Goal: Register for event/course

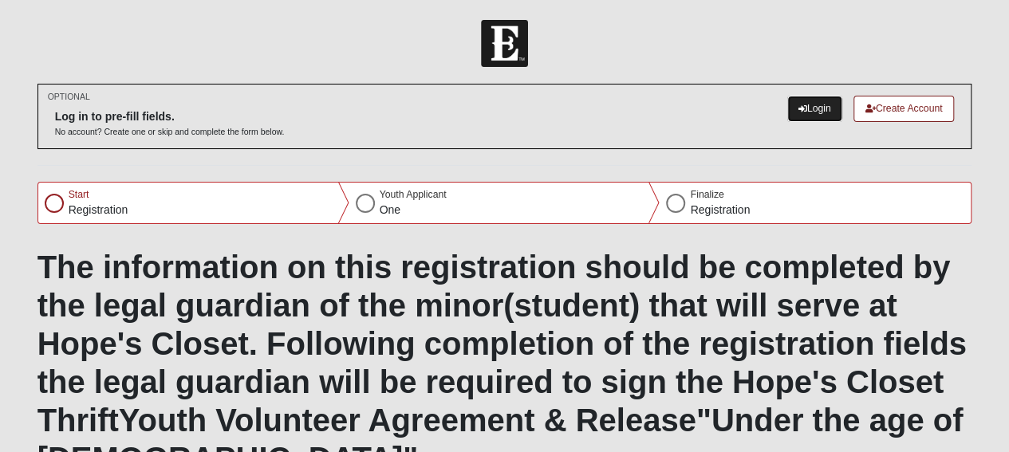
click at [820, 106] on link "Login" at bounding box center [814, 109] width 55 height 26
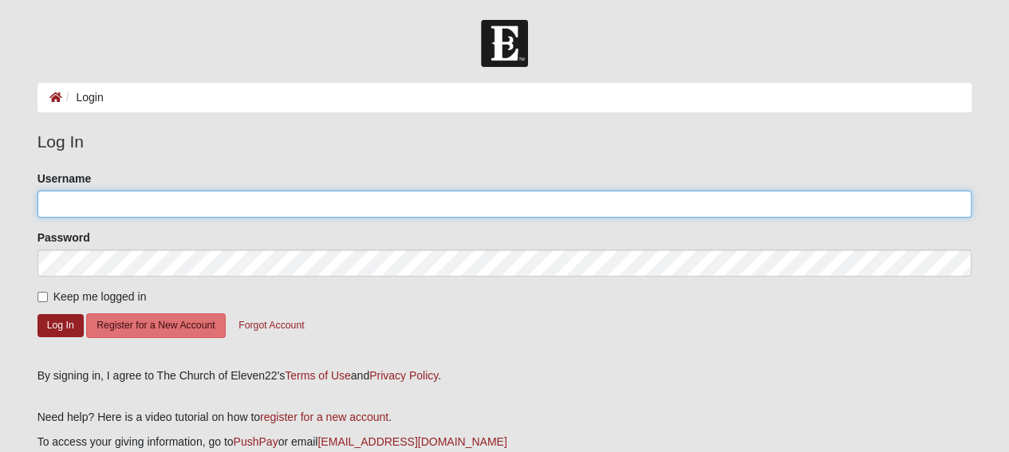
click at [743, 197] on input "Username" at bounding box center [504, 204] width 935 height 27
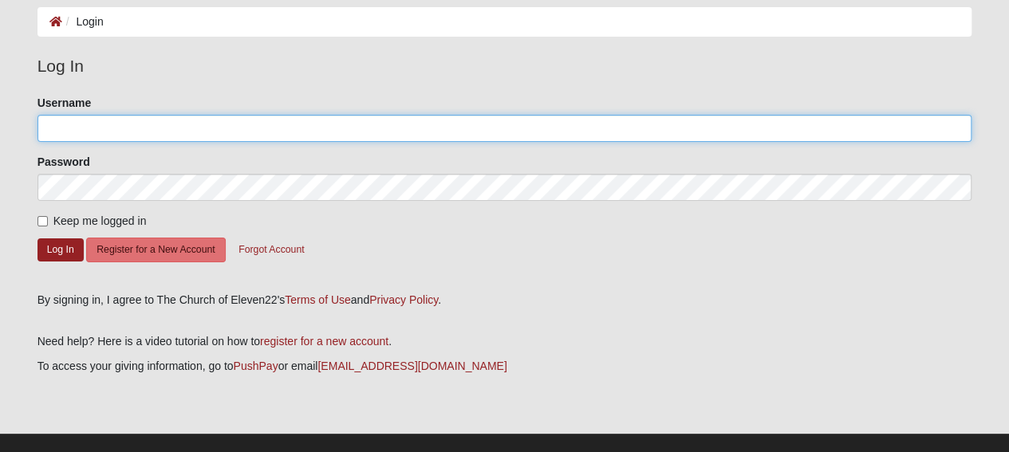
scroll to position [80, 0]
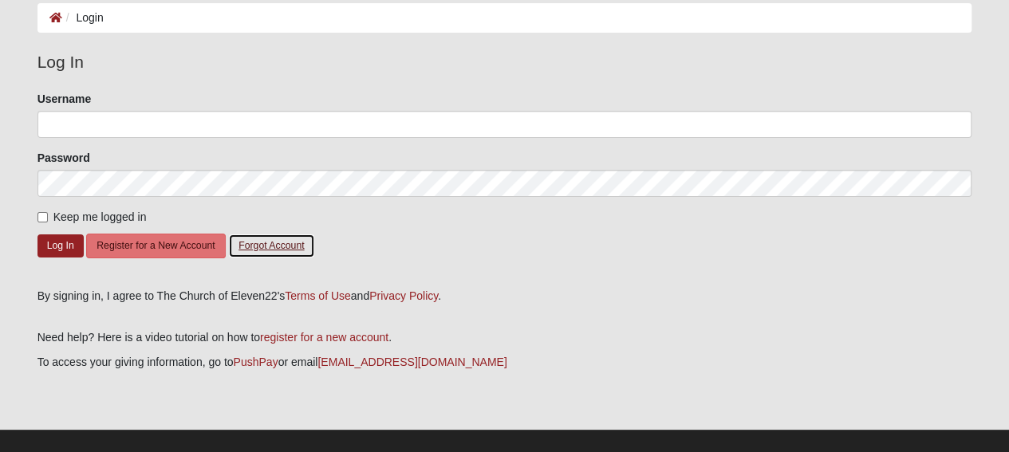
click at [260, 242] on button "Forgot Account" at bounding box center [271, 246] width 86 height 25
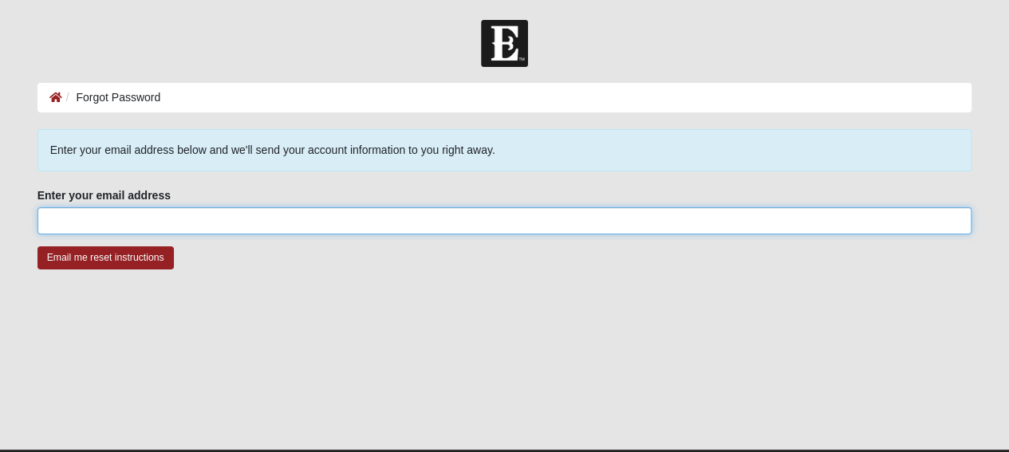
click at [213, 231] on input "Enter your email address" at bounding box center [504, 220] width 935 height 27
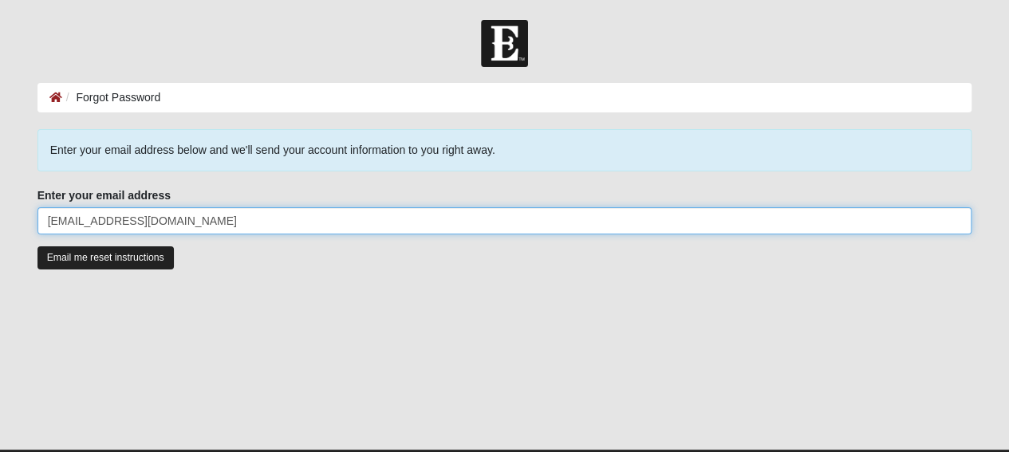
type input "[EMAIL_ADDRESS][DOMAIN_NAME]"
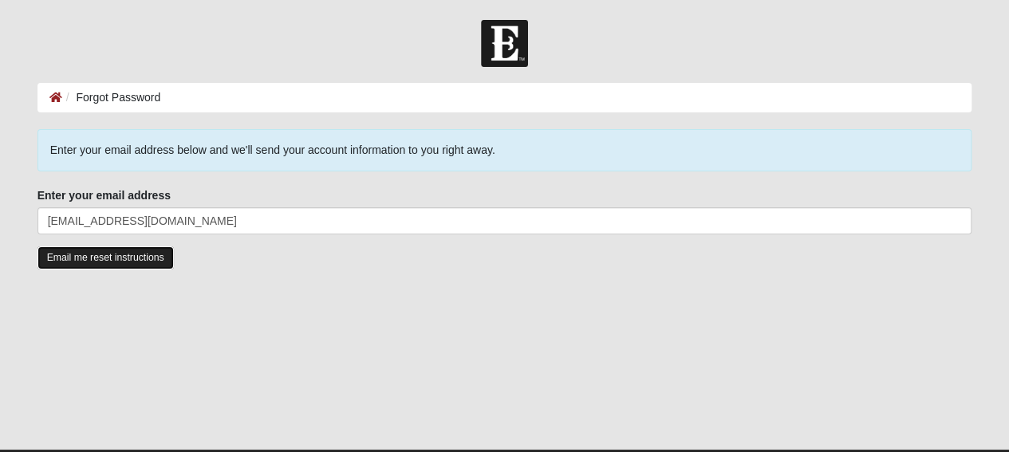
click at [128, 261] on input "Email me reset instructions" at bounding box center [105, 257] width 136 height 23
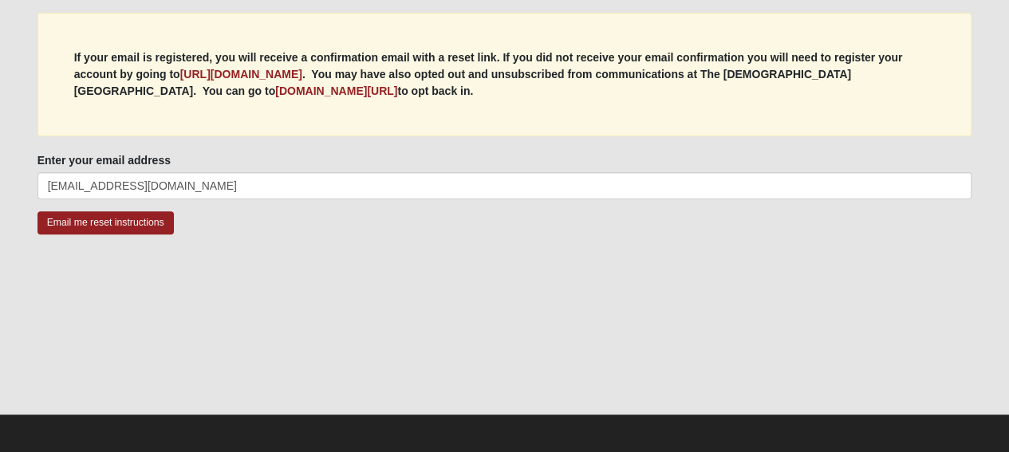
scroll to position [175, 0]
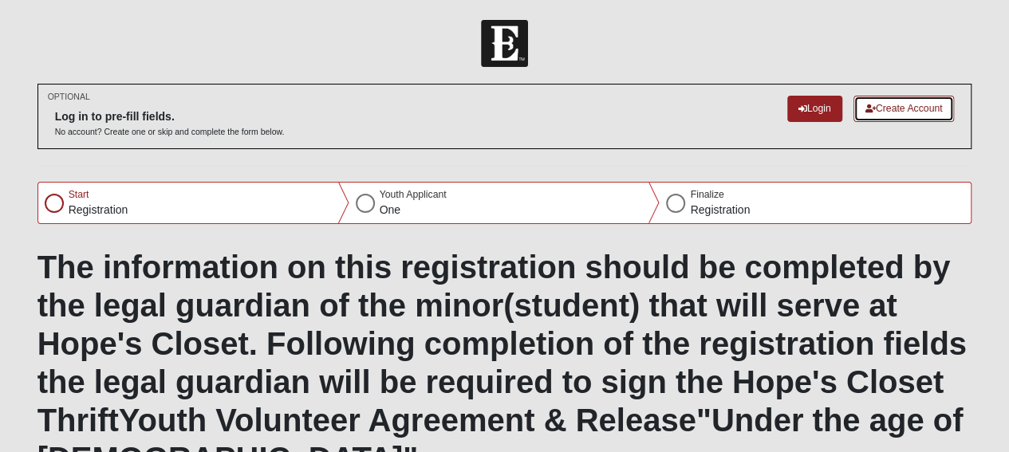
click at [897, 114] on link "Create Account" at bounding box center [903, 109] width 101 height 26
click at [54, 203] on div at bounding box center [54, 203] width 19 height 19
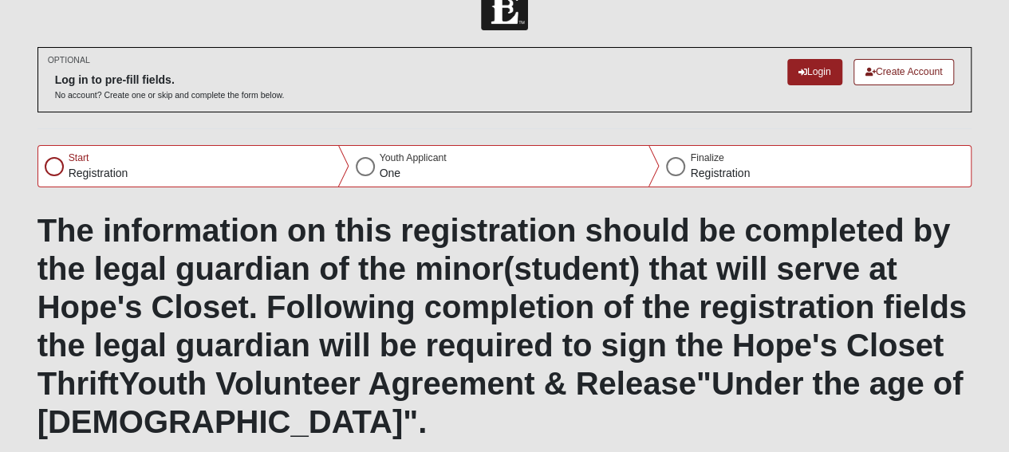
scroll to position [80, 0]
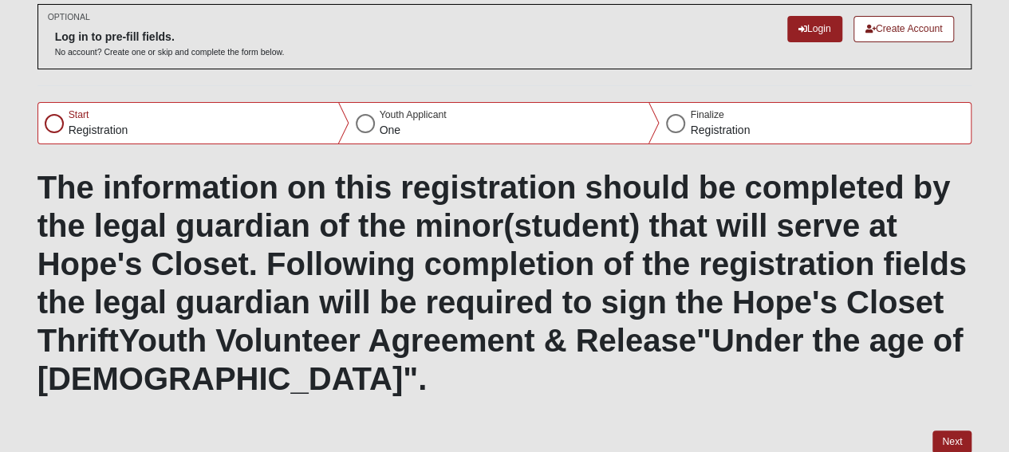
click at [368, 124] on div at bounding box center [365, 123] width 19 height 19
click at [959, 444] on button "Next" at bounding box center [951, 442] width 39 height 23
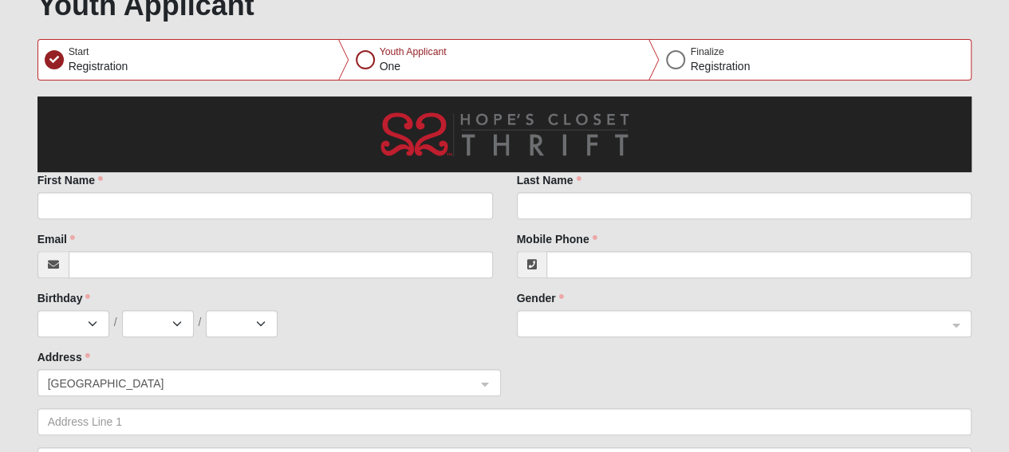
scroll to position [239, 0]
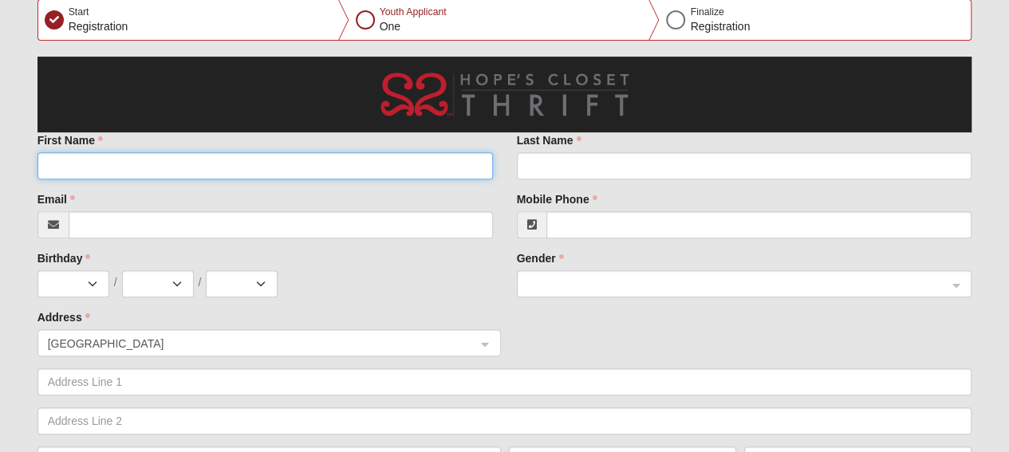
click at [315, 172] on input "First Name" at bounding box center [264, 165] width 455 height 27
type input "Sofia"
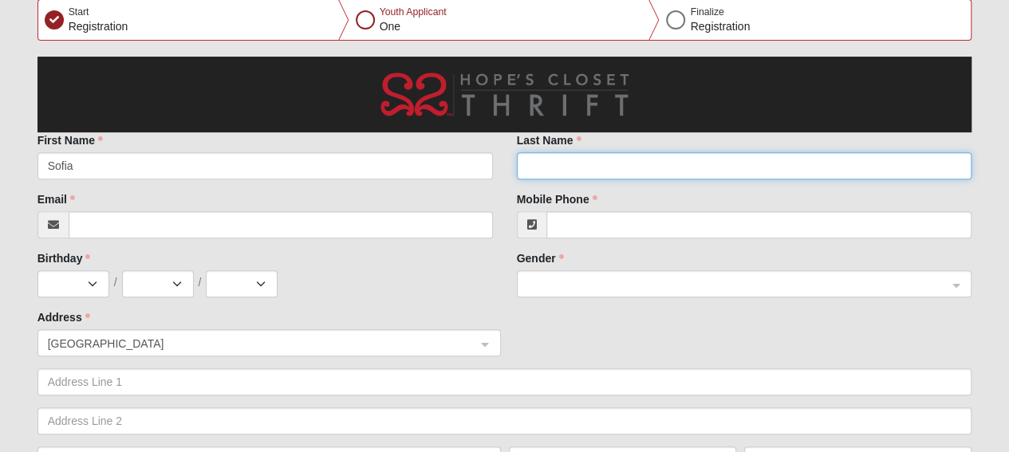
click at [554, 171] on input "Last Name" at bounding box center [744, 165] width 455 height 27
type input "Mendoza"
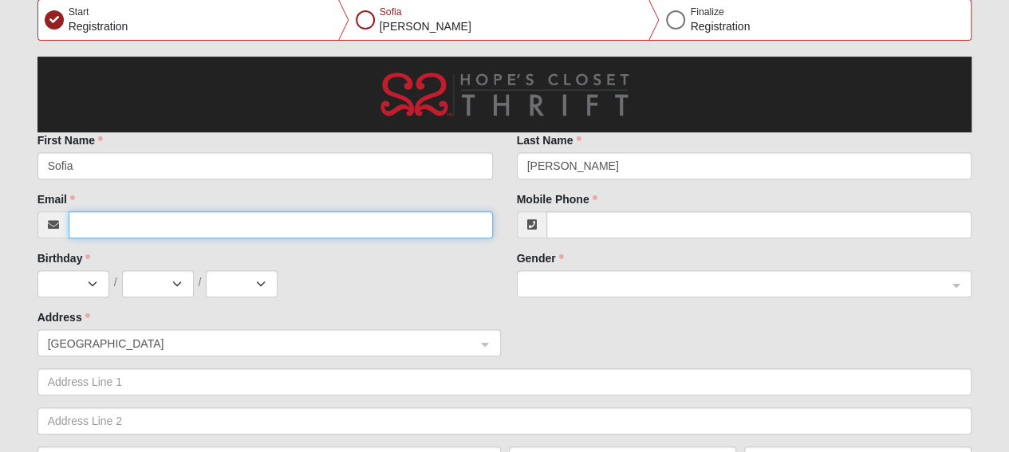
click at [353, 237] on input "Email" at bounding box center [281, 224] width 424 height 27
type input "rococis@yahoo.com"
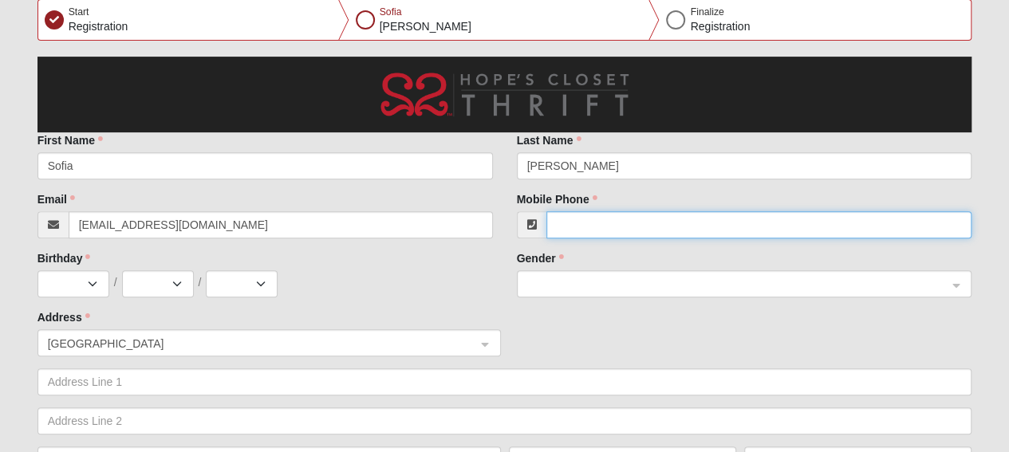
click at [631, 231] on input "Mobile Phone" at bounding box center [759, 224] width 426 height 27
type input "(904) 662-5024"
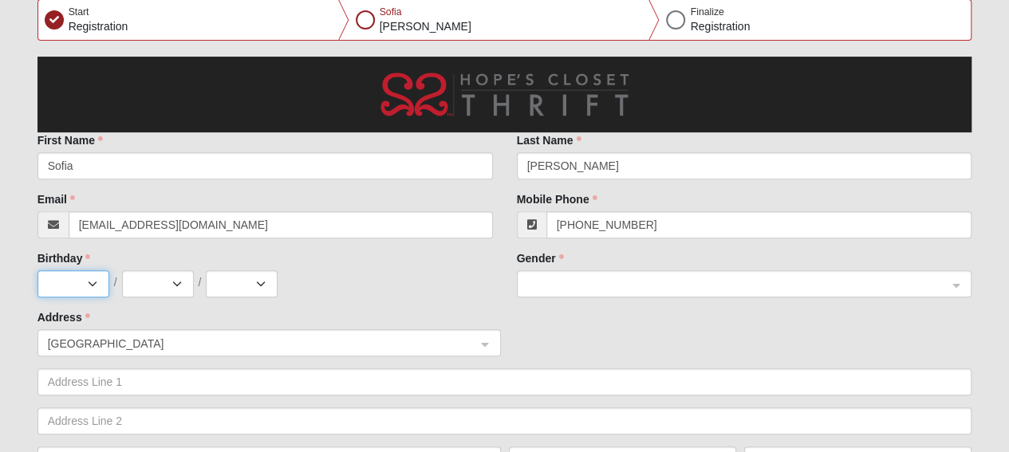
click at [102, 274] on select "Jan Feb Mar Apr May Jun Jul Aug Sep Oct Nov Dec" at bounding box center [73, 283] width 72 height 27
select select "8"
click at [37, 270] on select "Jan Feb Mar Apr May Jun Jul Aug Sep Oct Nov Dec" at bounding box center [73, 283] width 72 height 27
click at [160, 284] on select "1 2 3 4 5 6 7 8 9 10 11 12 13 14 15 16 17 18 19 20 21 22 23 24 25 26 27 28 29 3…" at bounding box center [158, 283] width 72 height 27
select select "8"
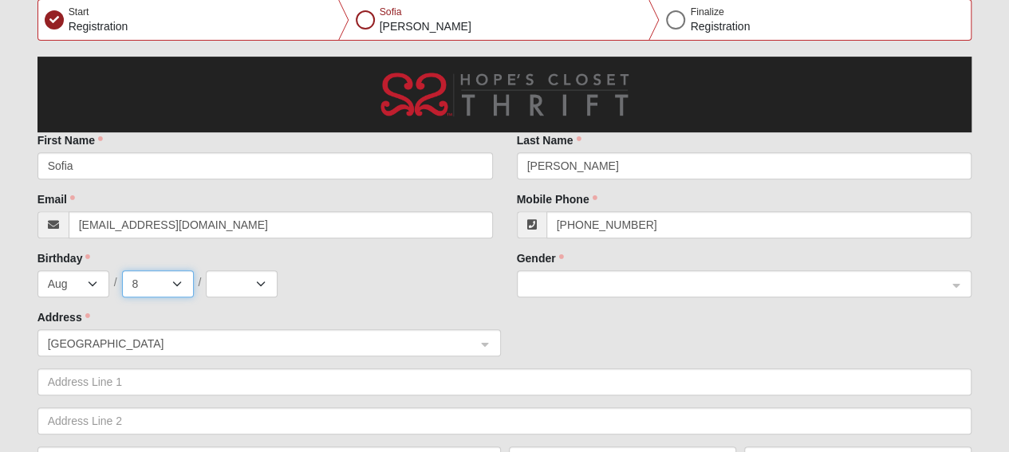
click at [122, 270] on select "1 2 3 4 5 6 7 8 9 10 11 12 13 14 15 16 17 18 19 20 21 22 23 24 25 26 27 28 29 3…" at bounding box center [158, 283] width 72 height 27
click at [260, 280] on select "2025 2024 2023 2022 2021 2020 2019 2018 2017 2016 2015 2014 2013 2012 2011 2010…" at bounding box center [242, 283] width 72 height 27
select select "2008"
click at [206, 270] on select "2025 2024 2023 2022 2021 2020 2019 2018 2017 2016 2015 2014 2013 2012 2011 2010…" at bounding box center [242, 283] width 72 height 27
click at [151, 293] on select "1 2 3 4 5 6 7 8 9 10 11 12 13 14 15 16 17 18 19 20 21 22 23 24 25 26 27 28 29 3…" at bounding box center [158, 283] width 72 height 27
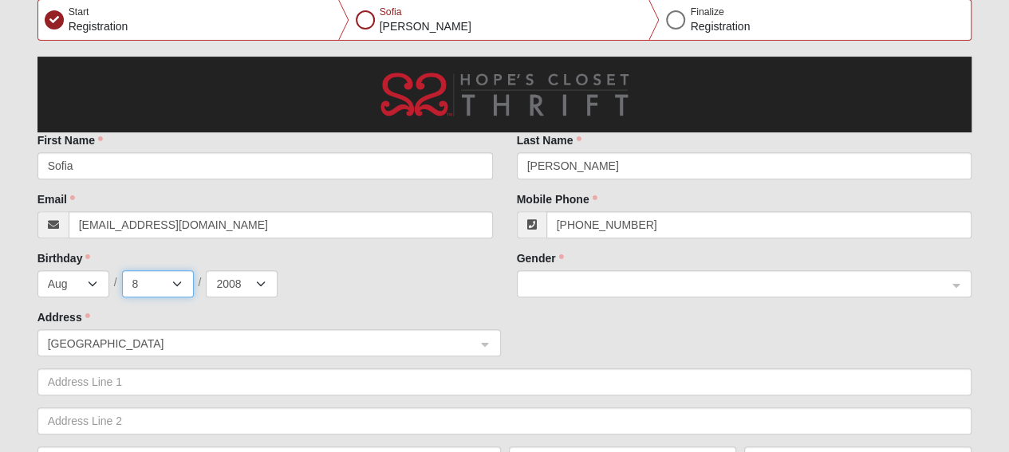
select select "7"
click at [122, 270] on select "1 2 3 4 5 6 7 8 9 10 11 12 13 14 15 16 17 18 19 20 21 22 23 24 25 26 27 28 29 3…" at bounding box center [158, 283] width 72 height 27
click at [576, 277] on span at bounding box center [737, 285] width 420 height 18
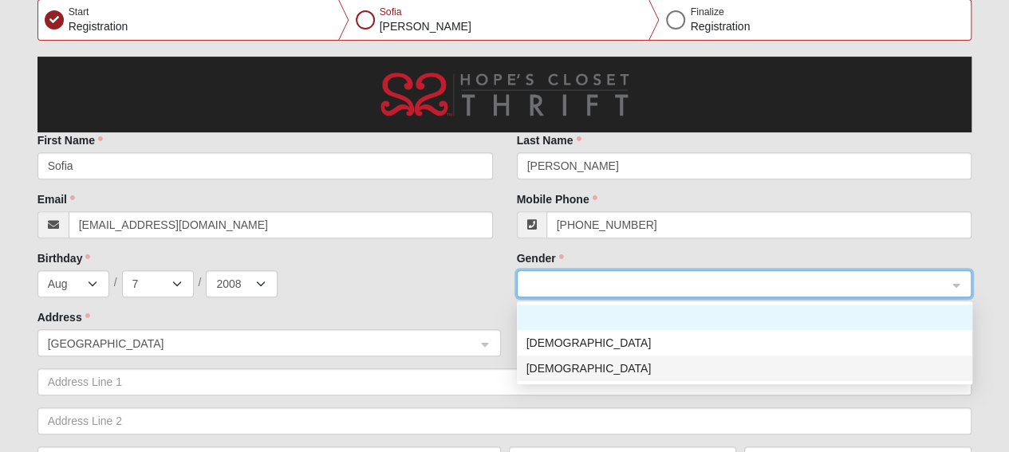
click at [569, 368] on div "Female" at bounding box center [744, 369] width 436 height 18
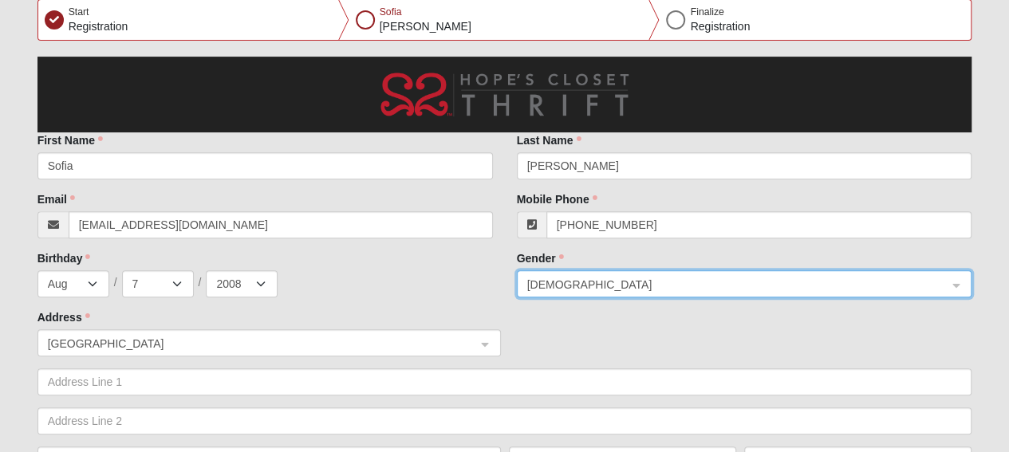
click at [360, 287] on div "Jan Feb Mar Apr May Jun Jul Aug Sep Oct Nov Dec / 1 2 3 4 5 6 7 8 9 10 11 12 13…" at bounding box center [264, 283] width 455 height 27
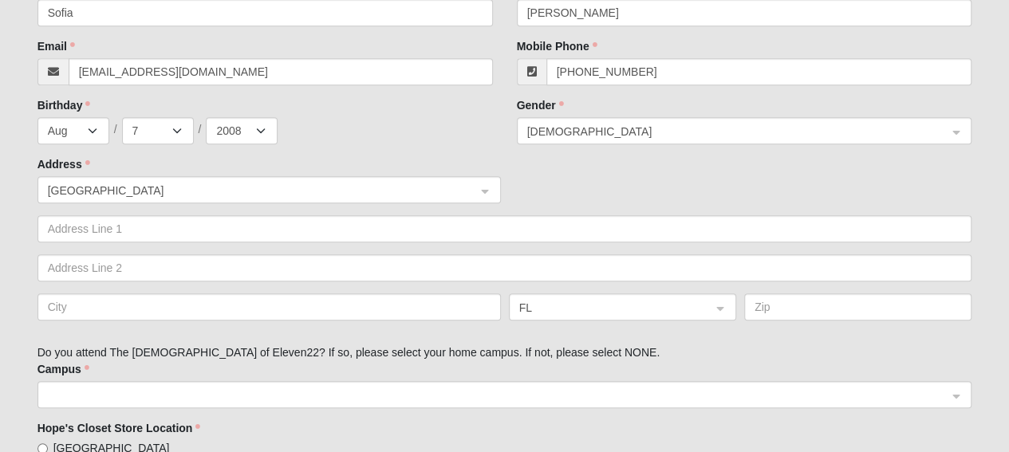
scroll to position [399, 0]
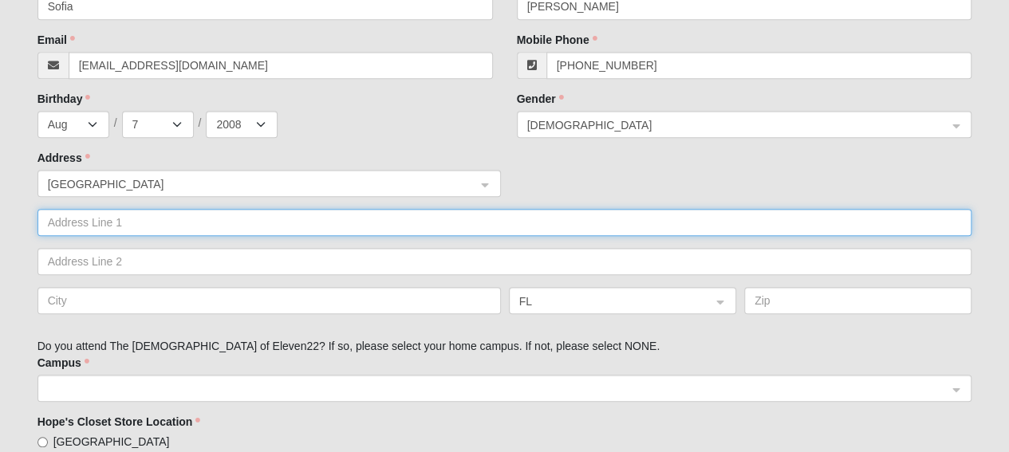
click at [287, 227] on input "text" at bounding box center [504, 222] width 935 height 27
type input "11401 Lowndesboro Drive"
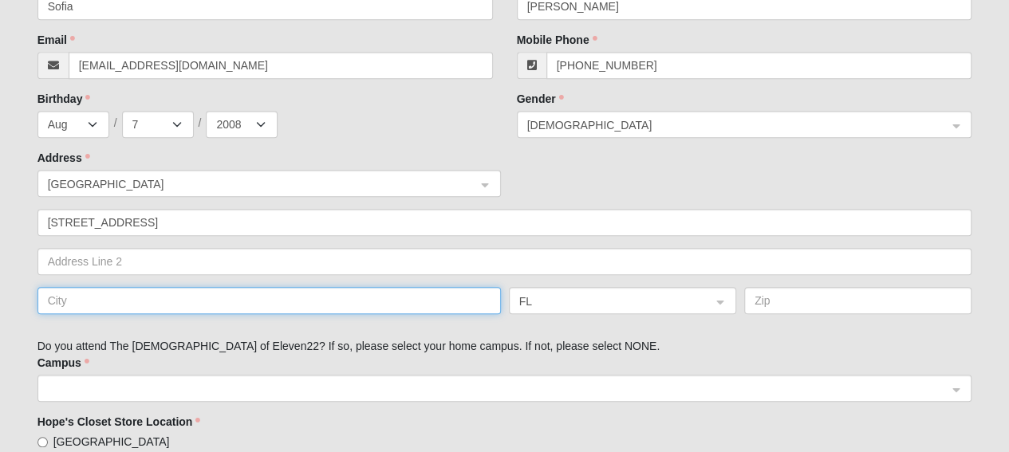
click at [262, 312] on input "text" at bounding box center [268, 300] width 463 height 27
type input "Jacksonville"
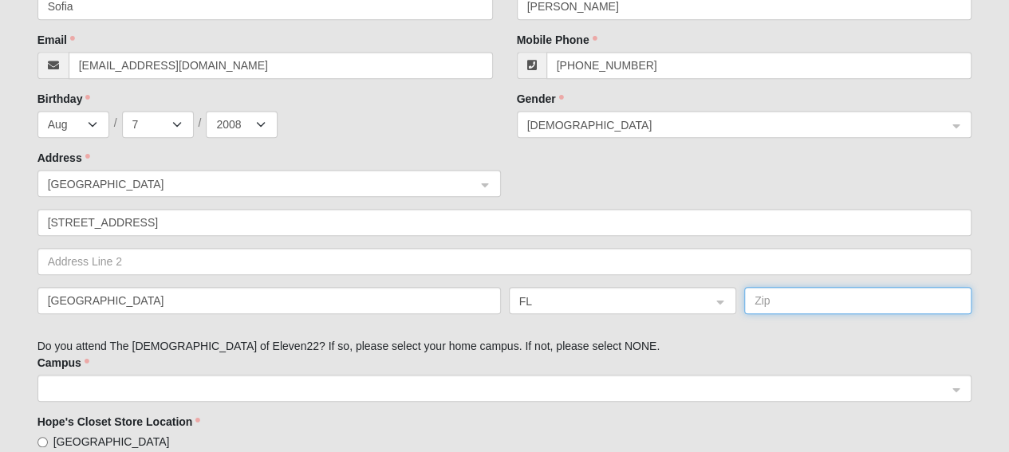
click at [790, 312] on input "text" at bounding box center [857, 300] width 227 height 27
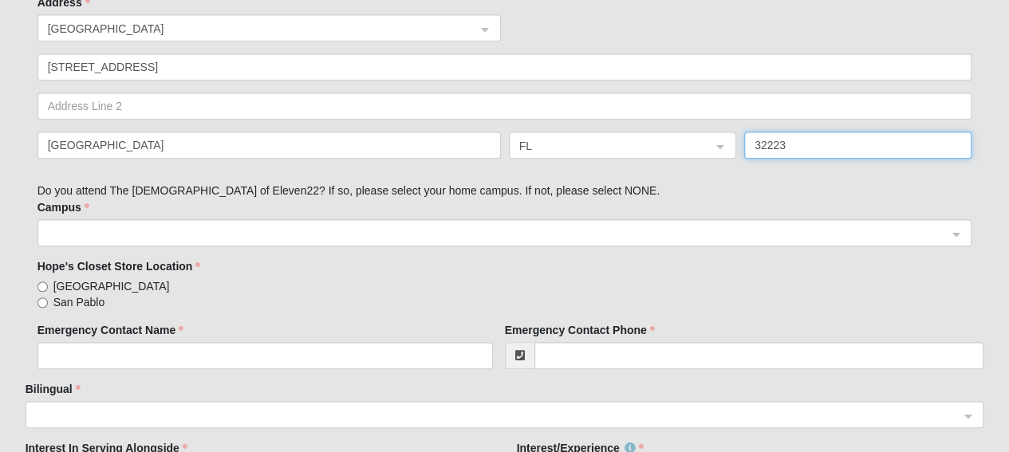
scroll to position [558, 0]
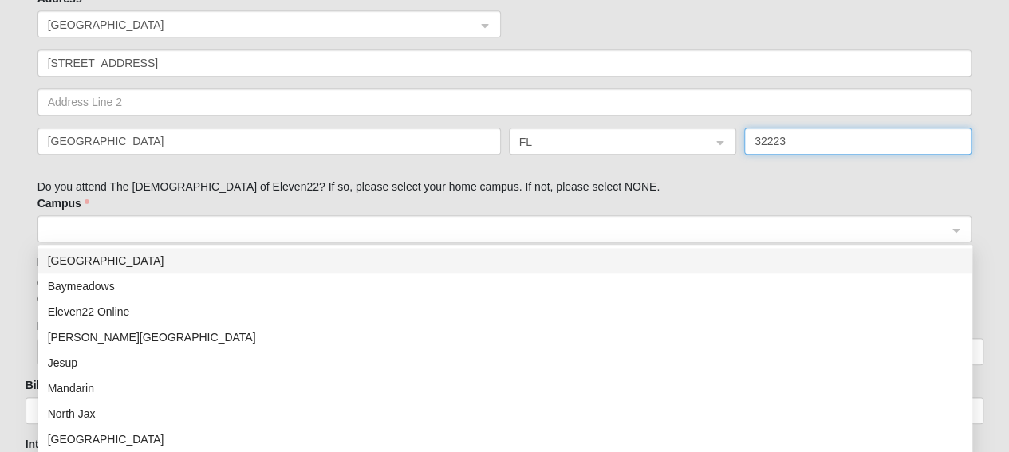
click at [620, 239] on span at bounding box center [499, 229] width 904 height 27
type input "32223"
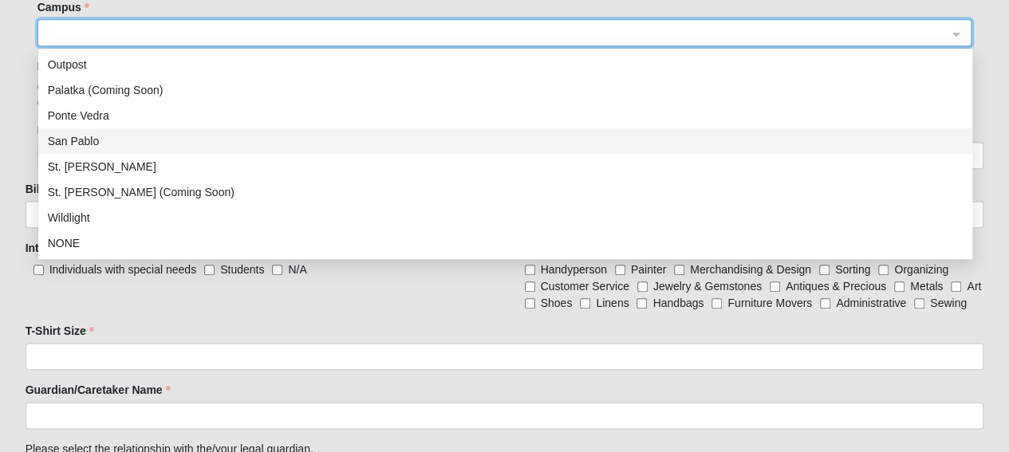
scroll to position [798, 0]
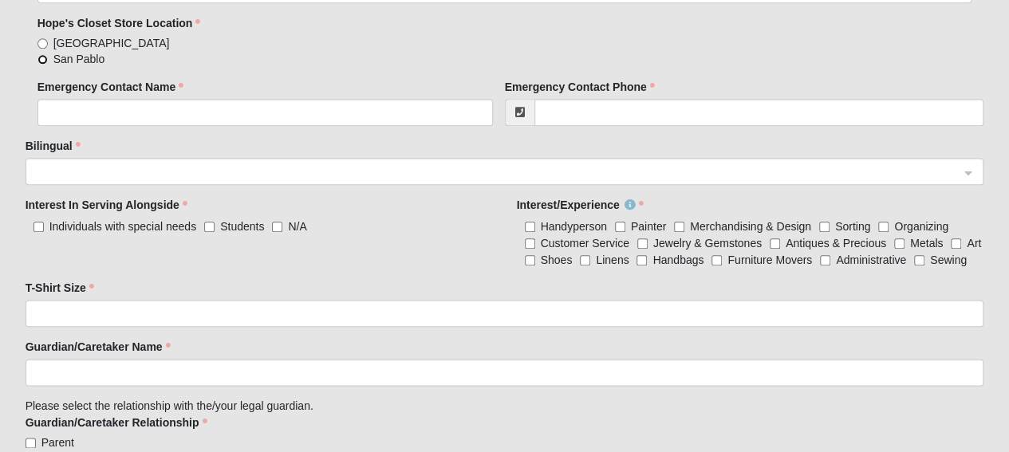
click at [46, 61] on input "San Pablo" at bounding box center [42, 59] width 10 height 10
radio input "true"
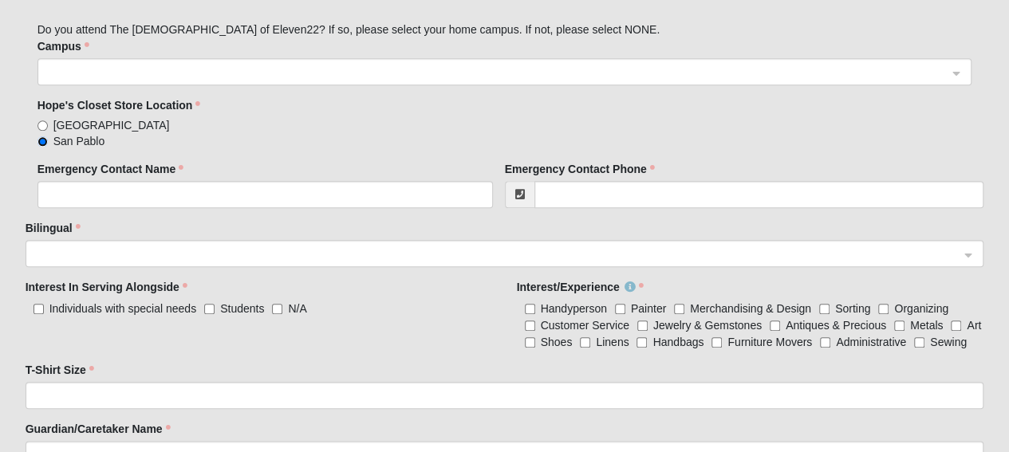
scroll to position [718, 0]
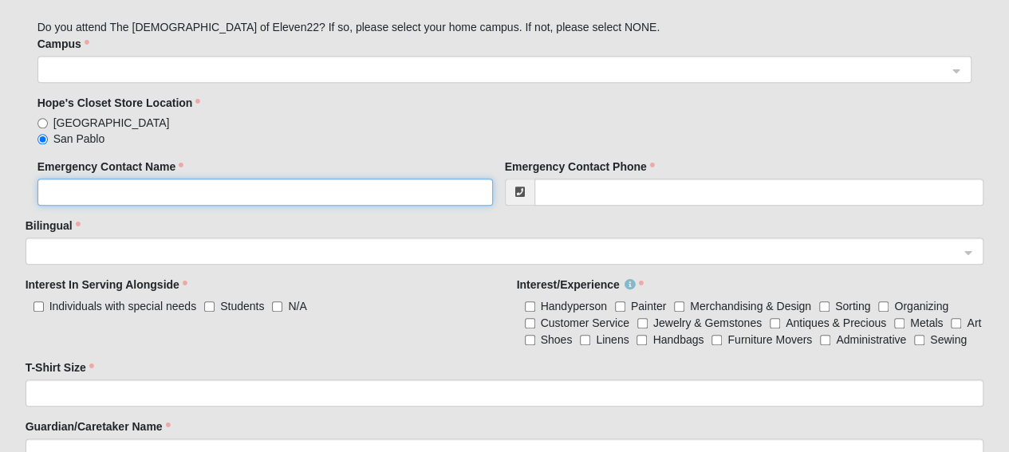
click at [298, 195] on input "Emergency Contact Name" at bounding box center [264, 192] width 455 height 27
type input "r"
type input "Roxana Cisneros"
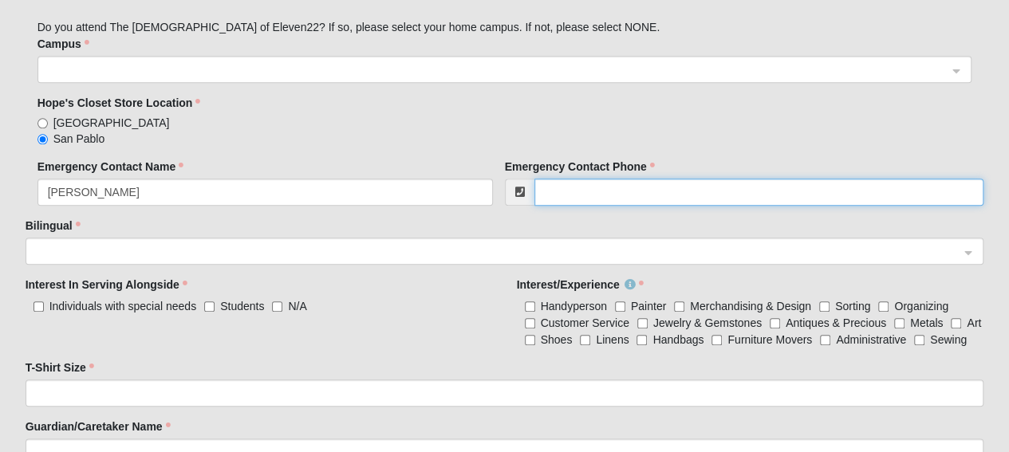
click at [614, 195] on input "Emergency Contact Phone" at bounding box center [759, 192] width 450 height 27
click at [247, 249] on span at bounding box center [498, 252] width 924 height 18
type input "(904) 662-5024"
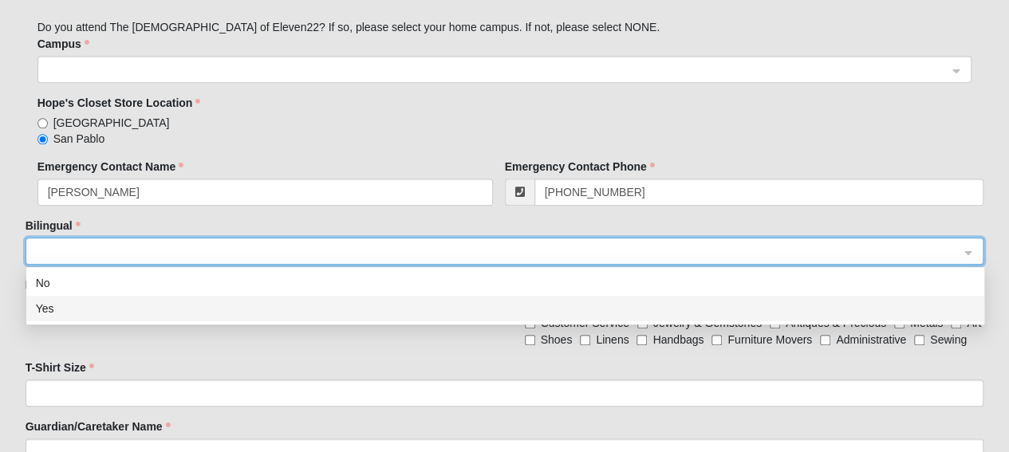
click at [199, 317] on div "Yes" at bounding box center [505, 309] width 939 height 18
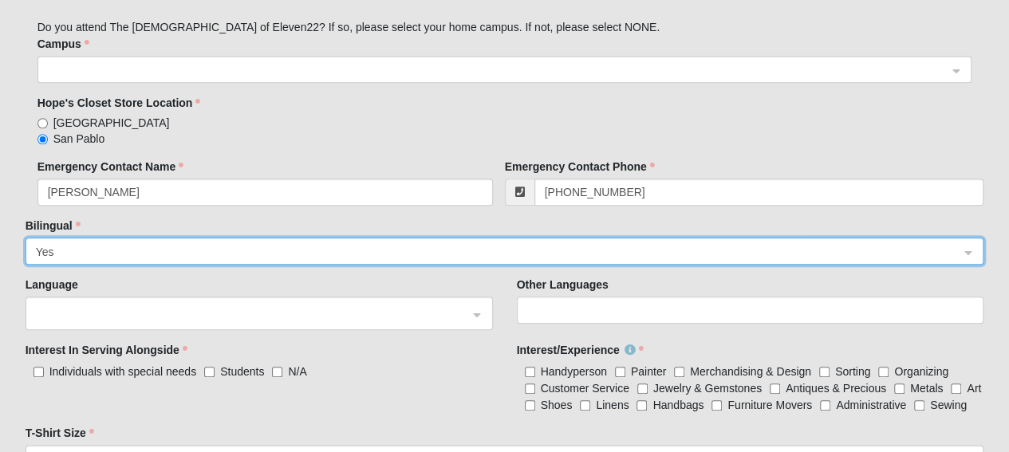
click at [443, 320] on div at bounding box center [259, 313] width 447 height 19
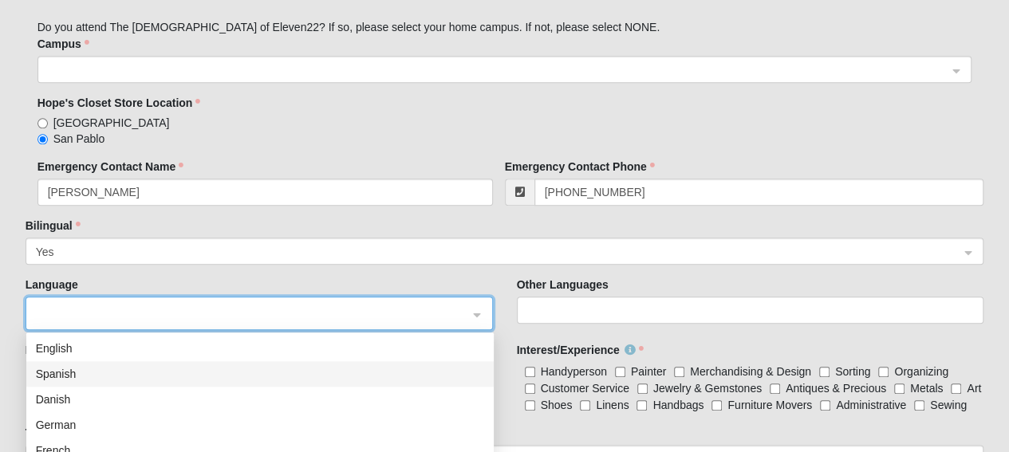
click at [357, 379] on div "Spanish" at bounding box center [260, 374] width 448 height 18
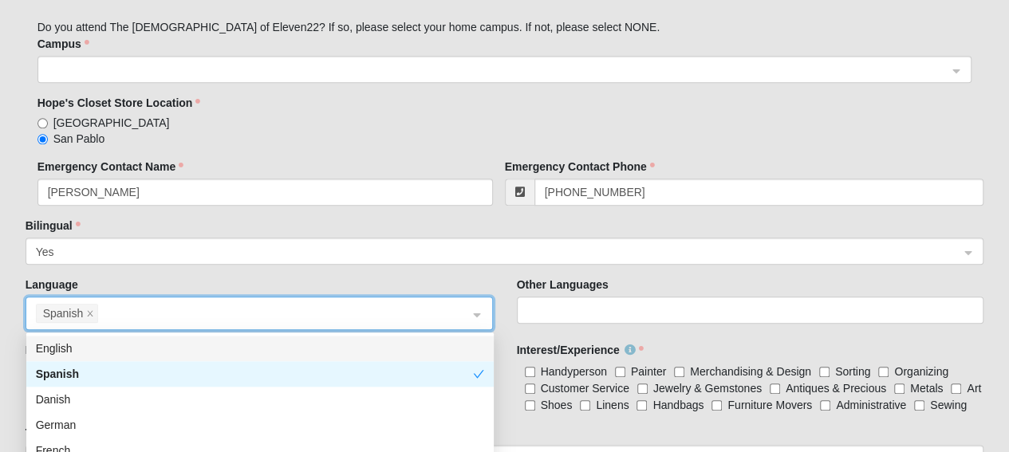
click at [488, 285] on div "Language Spanish Spanish df0a29a7-a61e-e4a7-4f3d-58cfdd3d3871 c93cb430-8554-e59…" at bounding box center [259, 303] width 467 height 53
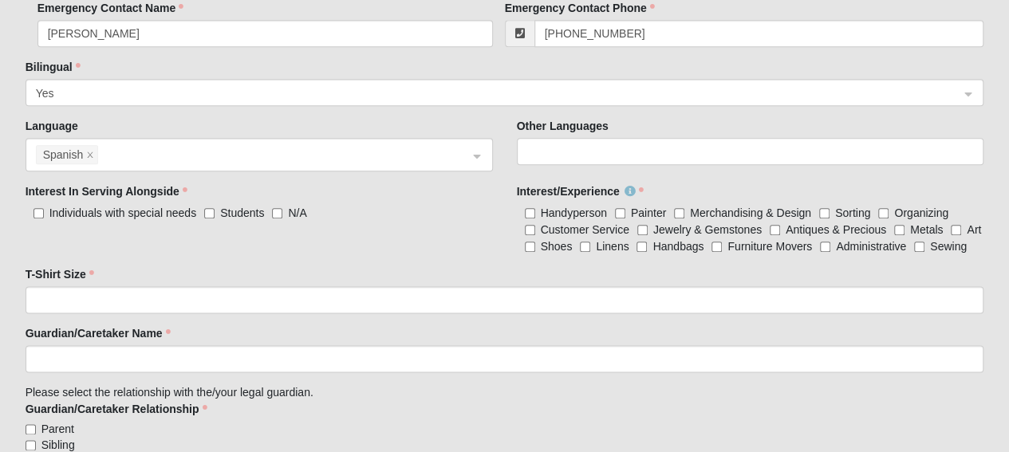
scroll to position [877, 0]
click at [643, 245] on input "Handbags" at bounding box center [641, 246] width 10 height 10
checkbox input "true"
click at [587, 242] on input "Linens" at bounding box center [585, 246] width 10 height 10
checkbox input "true"
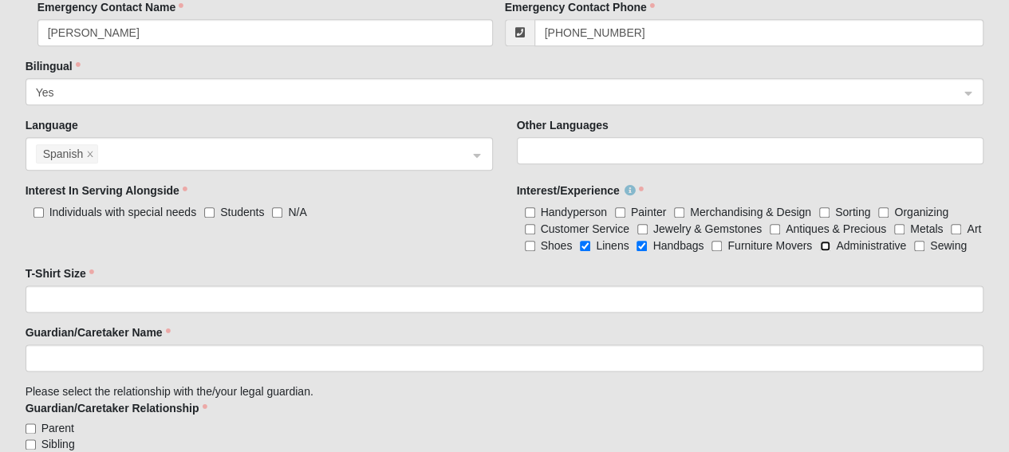
click at [830, 243] on input "Administrative" at bounding box center [825, 246] width 10 height 10
checkbox input "true"
drag, startPoint x: 644, startPoint y: 225, endPoint x: 684, endPoint y: 227, distance: 40.0
click at [644, 226] on Gemstones "Jewelry & Gemstones" at bounding box center [642, 229] width 10 height 10
checkbox Gemstones "true"
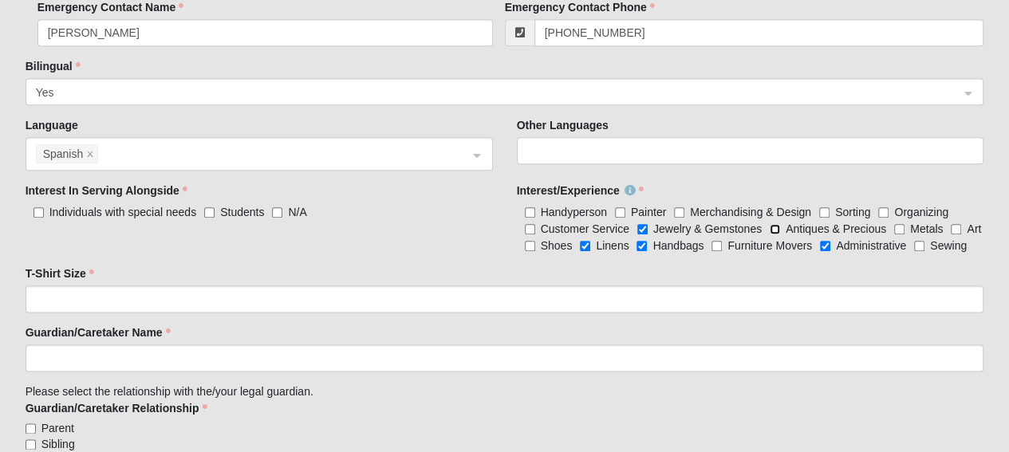
click at [775, 224] on Precious "Antiques & Precious" at bounding box center [775, 229] width 10 height 10
checkbox Precious "true"
click at [526, 227] on input "Customer Service" at bounding box center [530, 229] width 10 height 10
checkbox input "true"
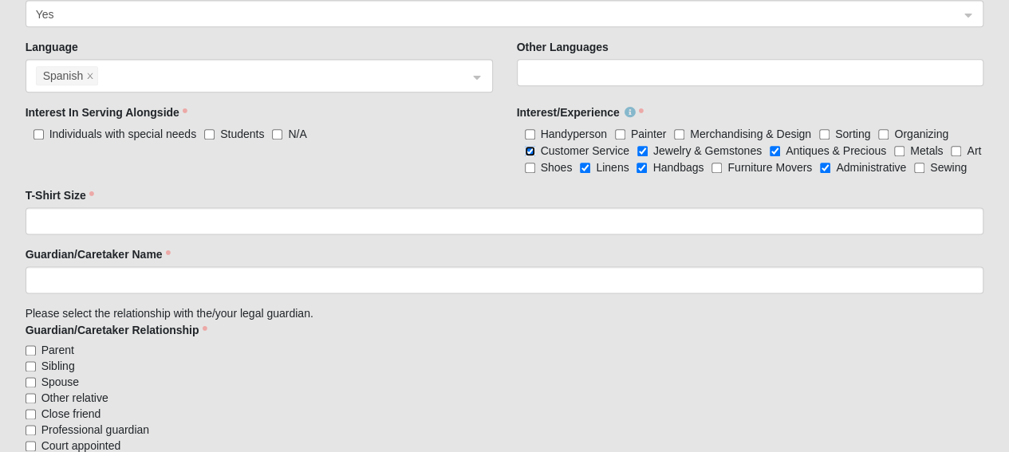
scroll to position [957, 0]
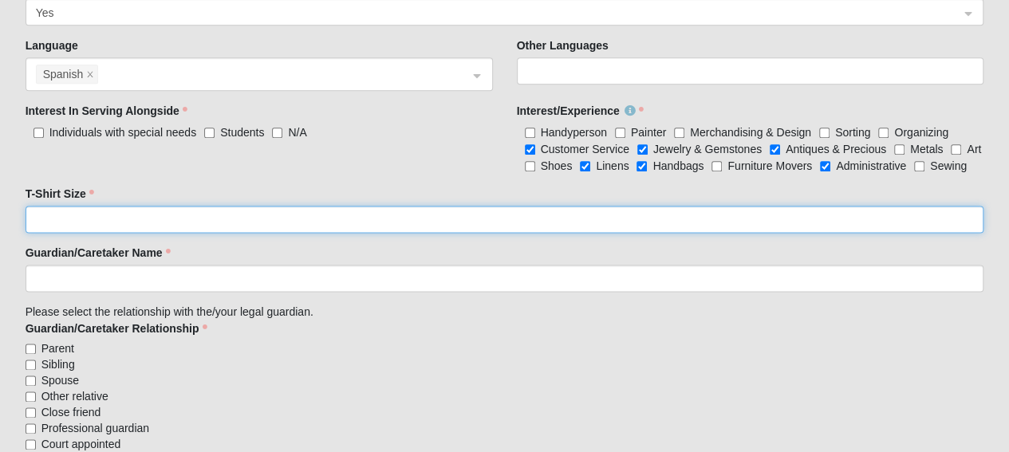
click at [494, 215] on input "T-Shirt Size" at bounding box center [505, 219] width 959 height 27
type input "s"
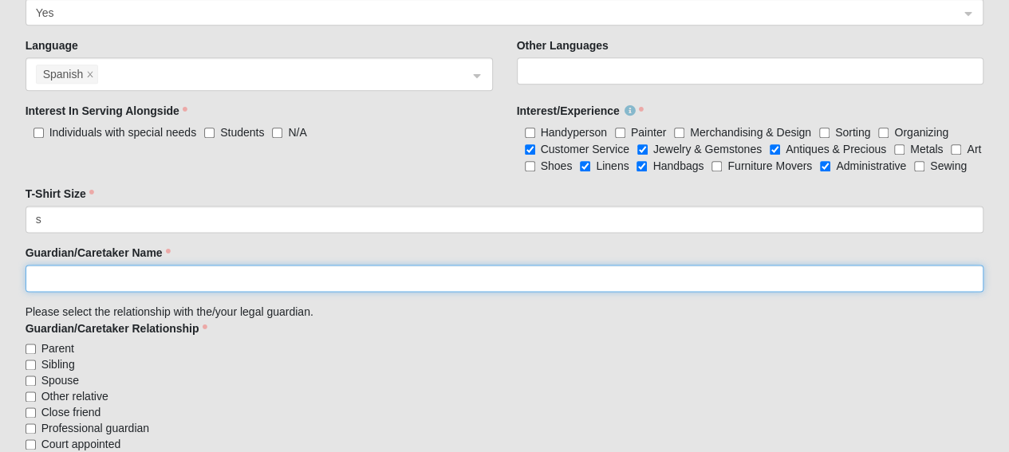
click at [490, 277] on input "Guardian/Caretaker Name" at bounding box center [505, 278] width 959 height 27
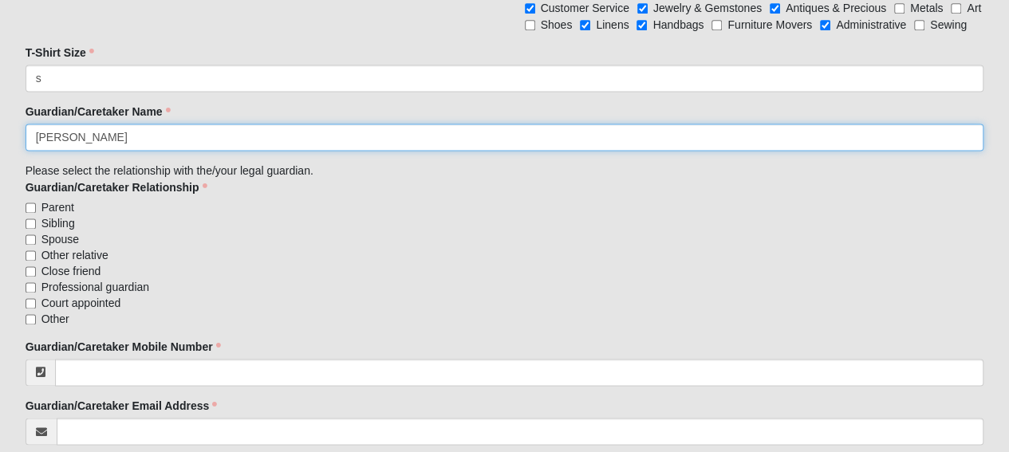
scroll to position [1117, 0]
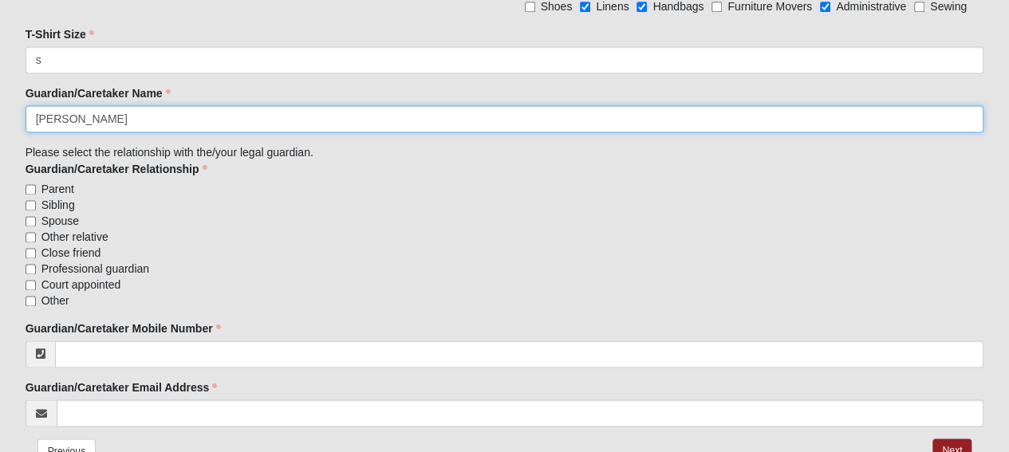
type input "Roxana Cisneros"
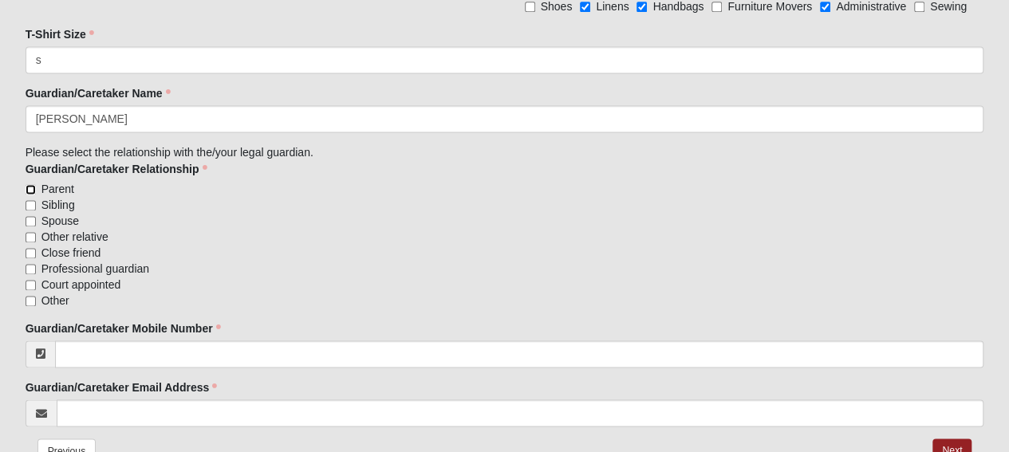
click at [29, 189] on input "Parent" at bounding box center [31, 189] width 10 height 10
checkbox input "true"
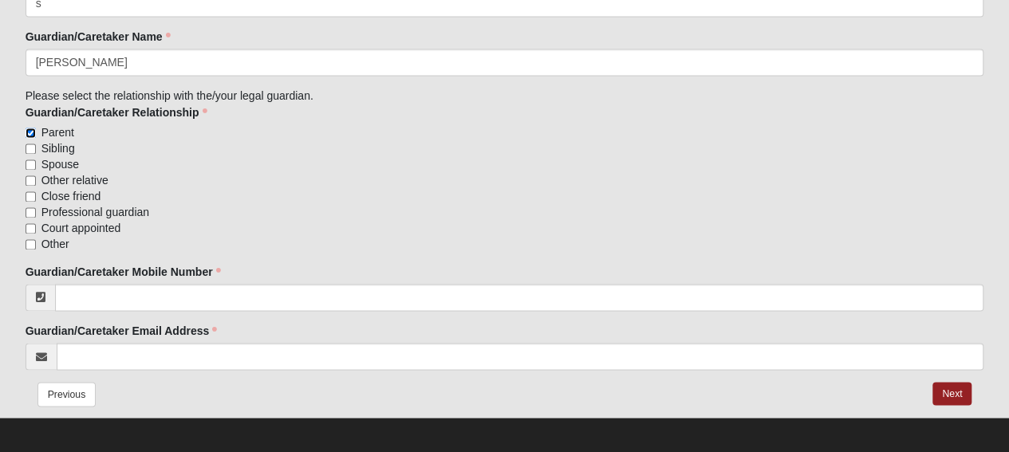
scroll to position [1176, 0]
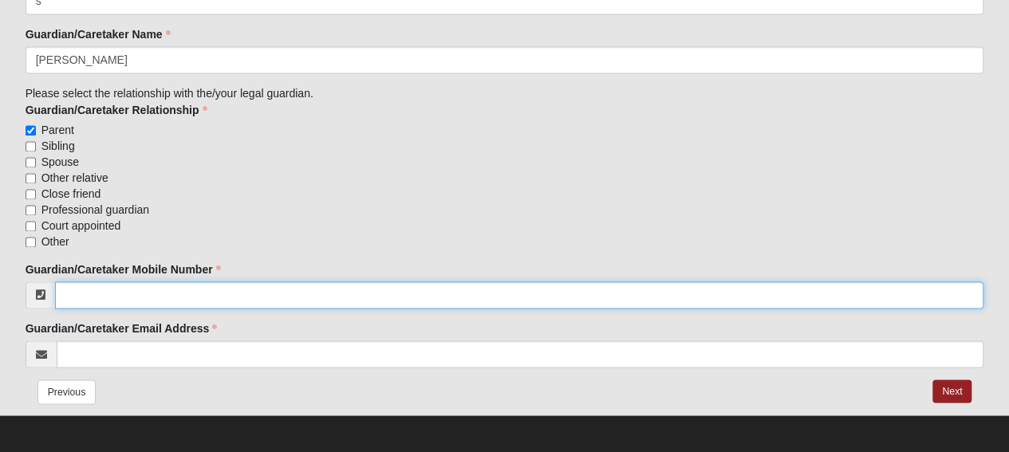
click at [261, 282] on input "Guardian/Caretaker Mobile Number" at bounding box center [519, 295] width 929 height 27
type input "(904) 662-5024"
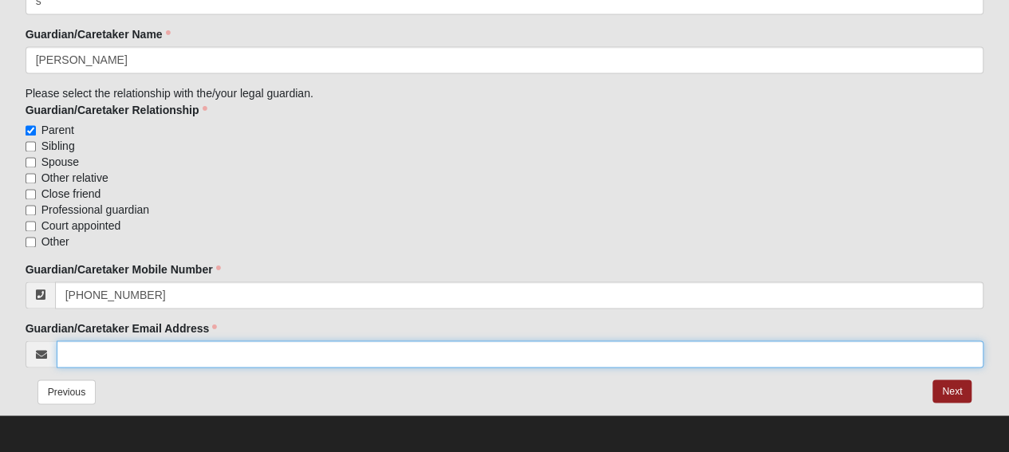
click at [354, 353] on input "Guardian/Caretaker Email Address" at bounding box center [521, 354] width 928 height 27
type input "roxana@johnmerrillhomes.com"
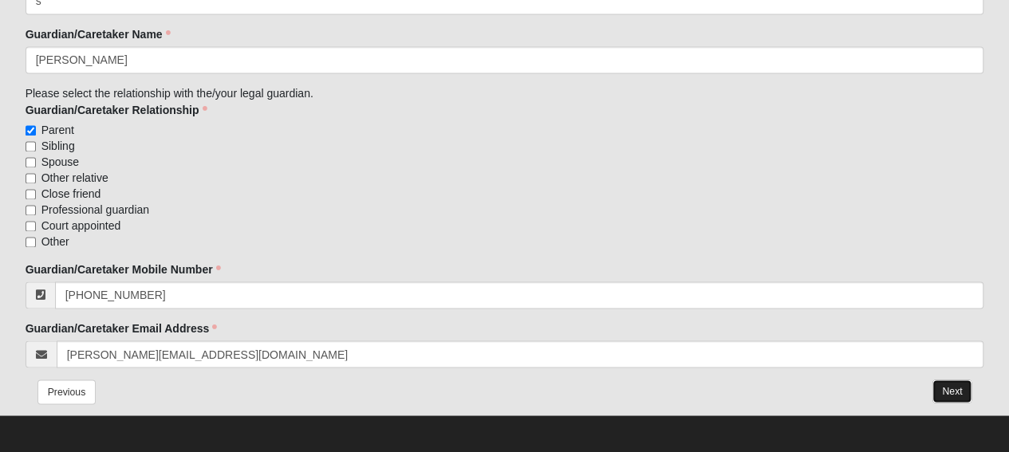
click at [965, 388] on button "Next" at bounding box center [951, 391] width 39 height 23
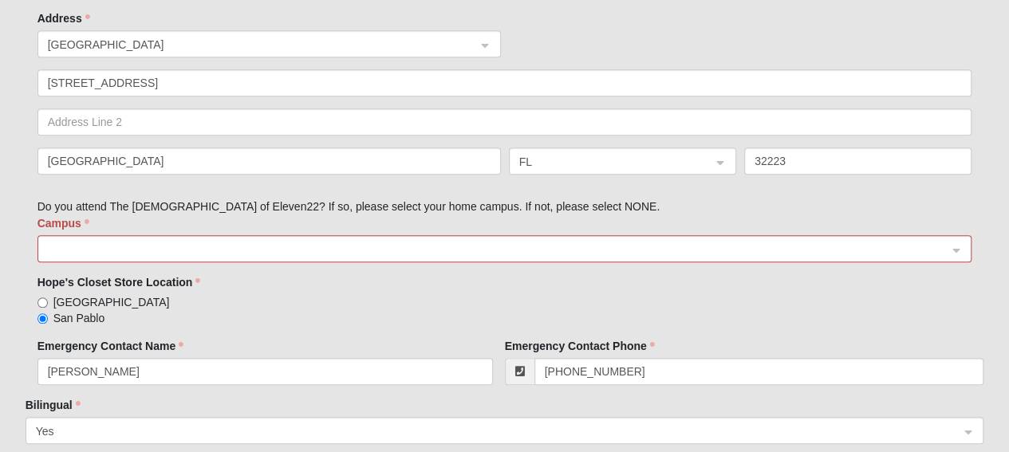
scroll to position [633, 0]
click at [475, 242] on span at bounding box center [498, 251] width 900 height 18
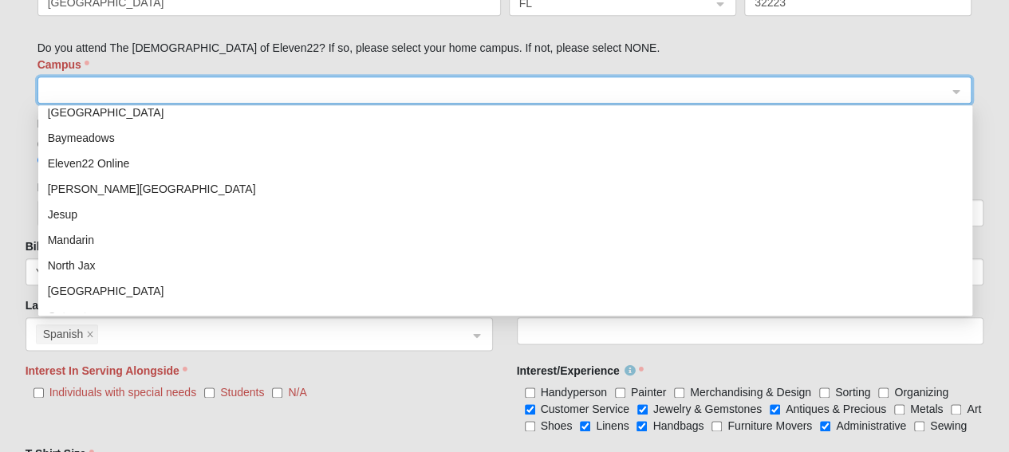
scroll to position [0, 0]
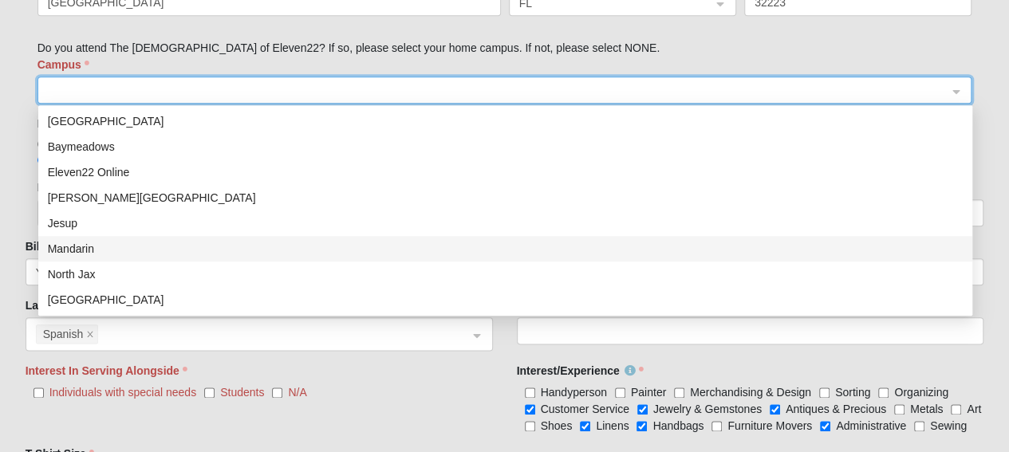
click at [104, 241] on div "Mandarin" at bounding box center [505, 249] width 915 height 18
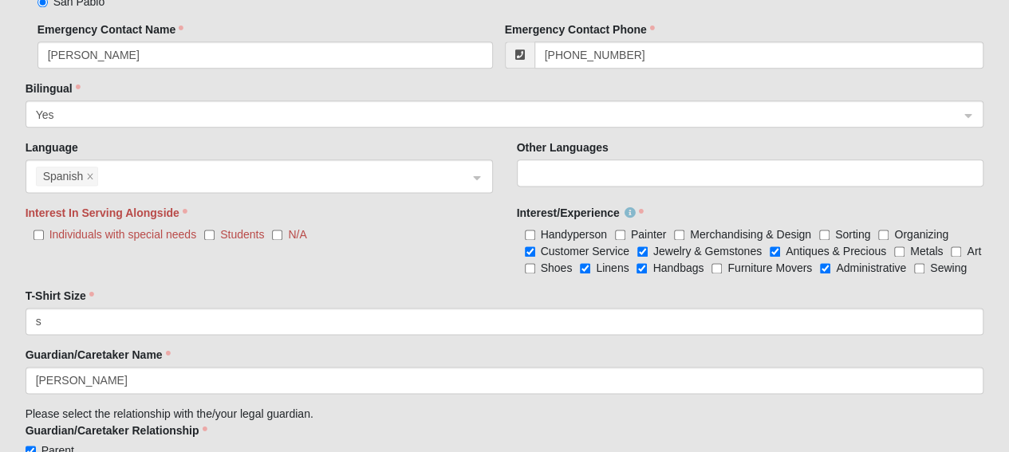
scroll to position [952, 0]
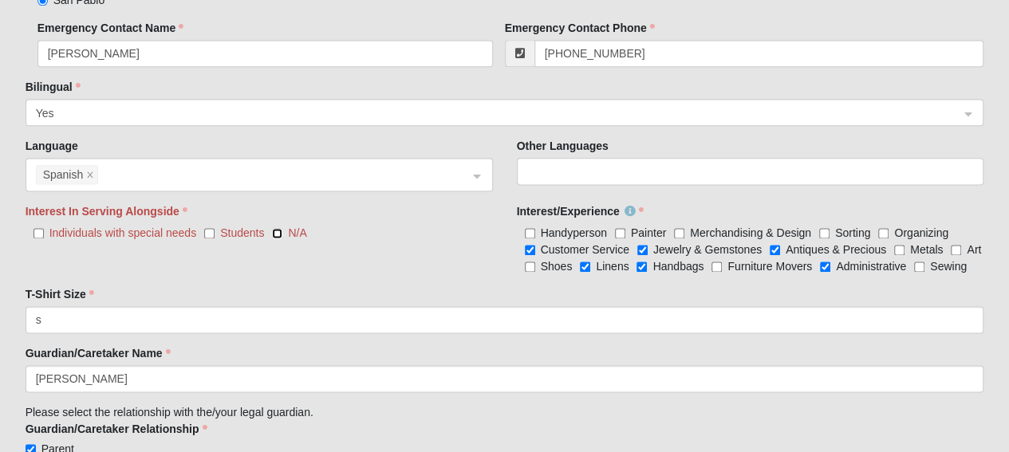
click at [276, 228] on input "N/A" at bounding box center [277, 233] width 10 height 10
checkbox input "true"
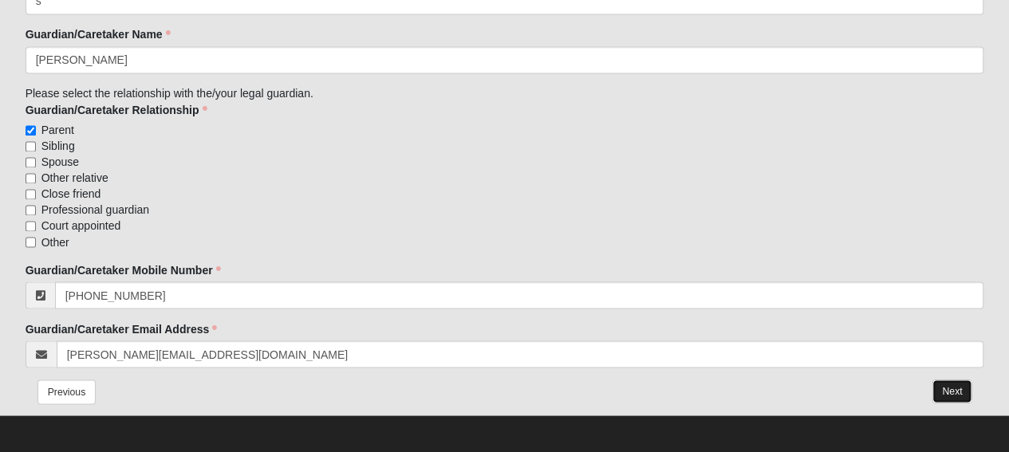
click at [940, 386] on button "Next" at bounding box center [951, 391] width 39 height 23
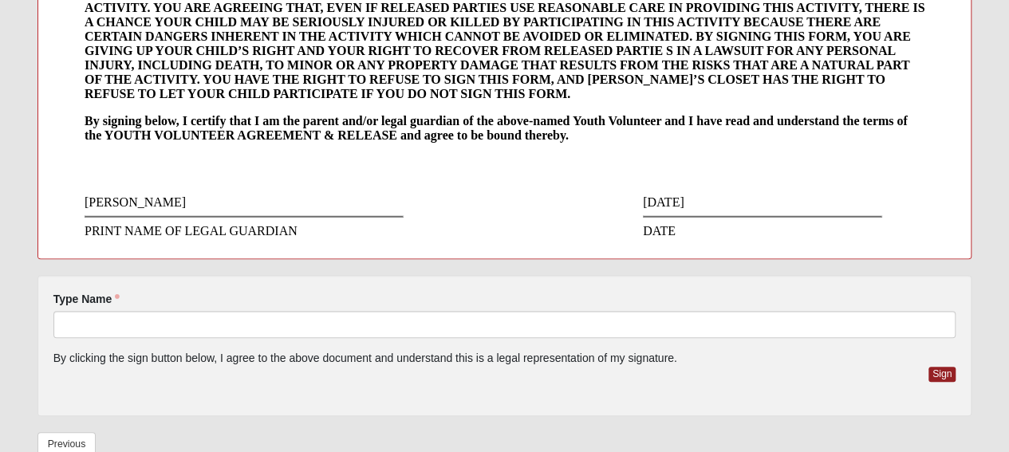
scroll to position [513, 0]
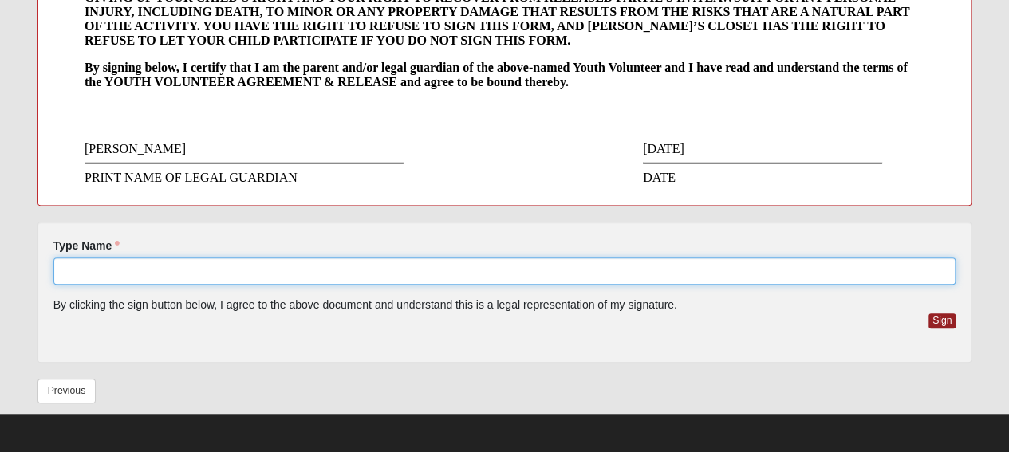
click at [404, 276] on input "Type Name" at bounding box center [504, 271] width 903 height 27
type input "Roxana Cisneros"
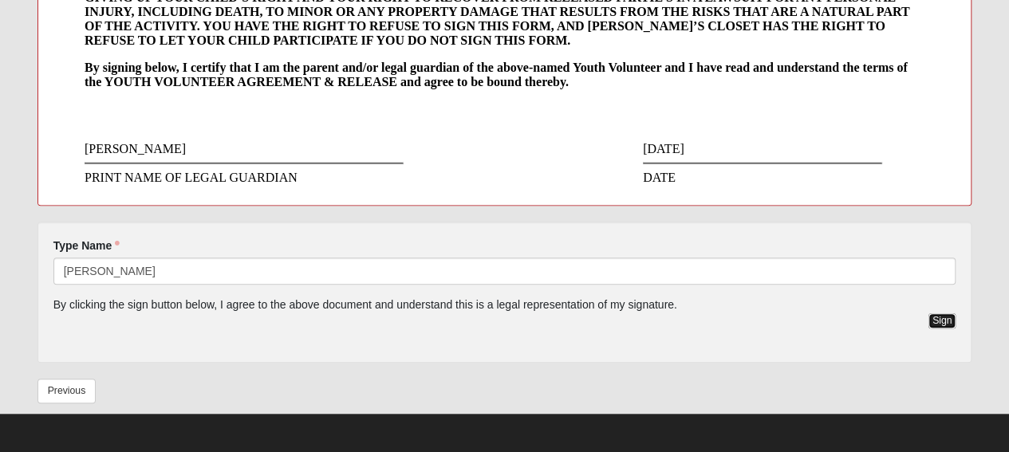
click at [947, 325] on button "Sign" at bounding box center [942, 320] width 28 height 15
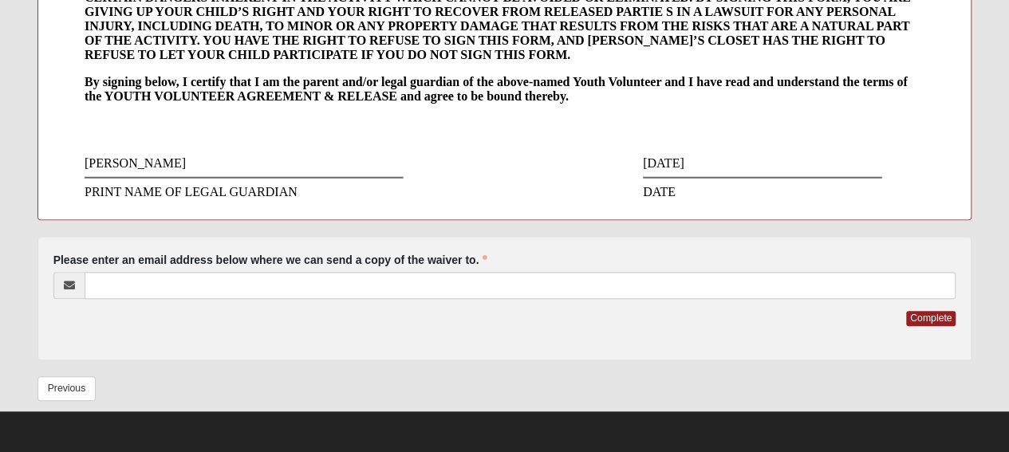
scroll to position [496, 0]
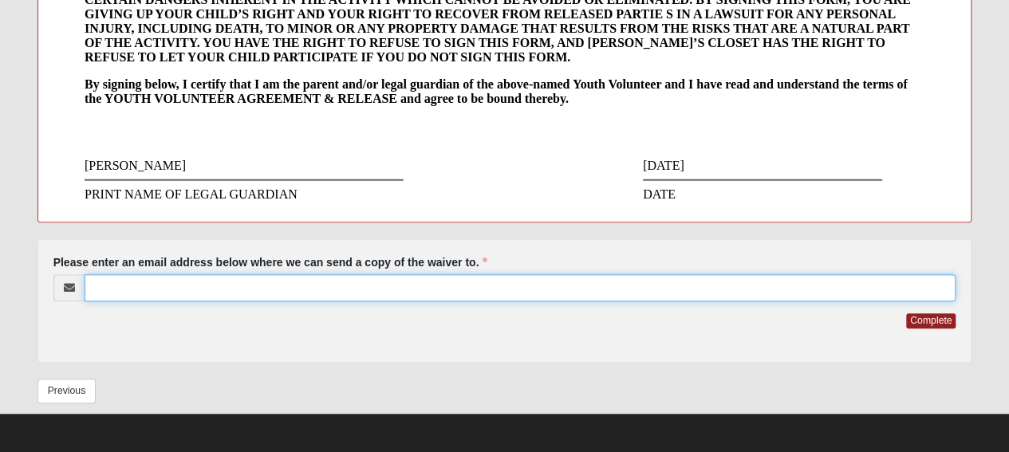
click at [349, 293] on input "Please enter an email address below where we can send a copy of the waiver to." at bounding box center [521, 287] width 872 height 27
type input "roxana@johnmerrillhomes.com"
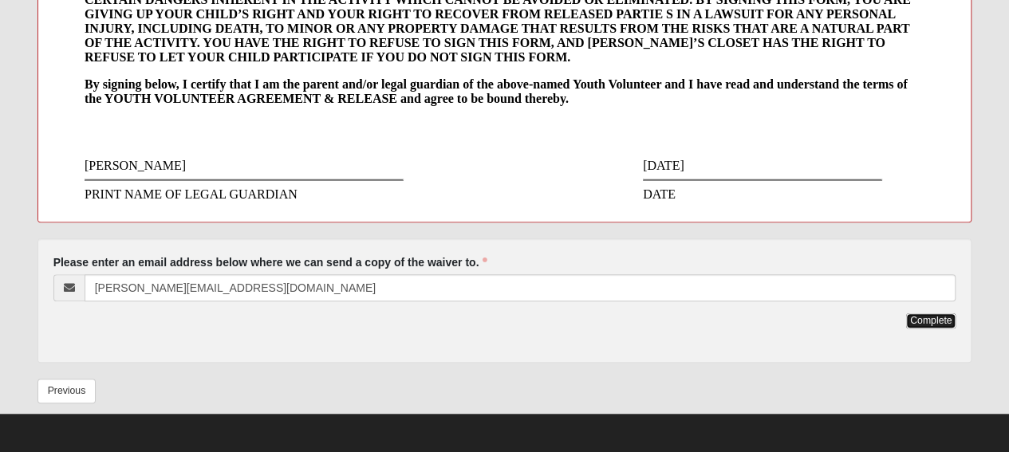
click at [916, 317] on button "Complete" at bounding box center [930, 320] width 49 height 15
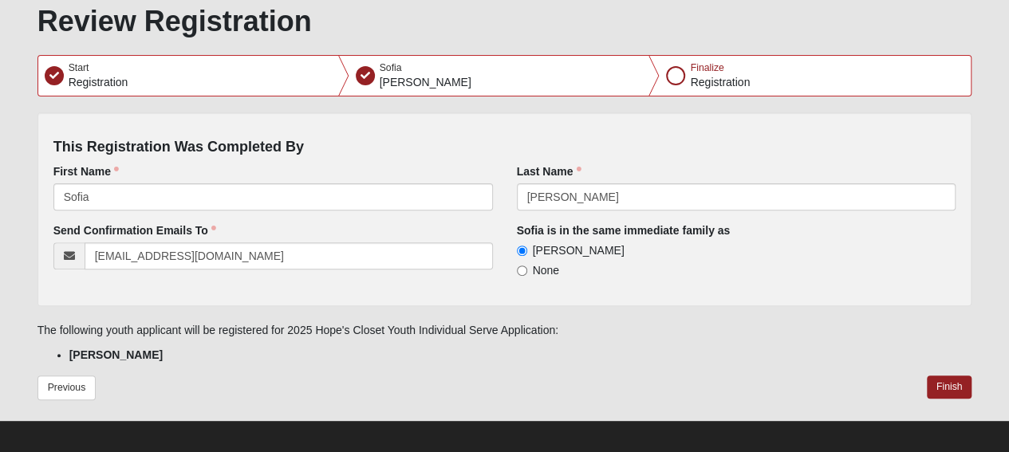
scroll to position [190, 0]
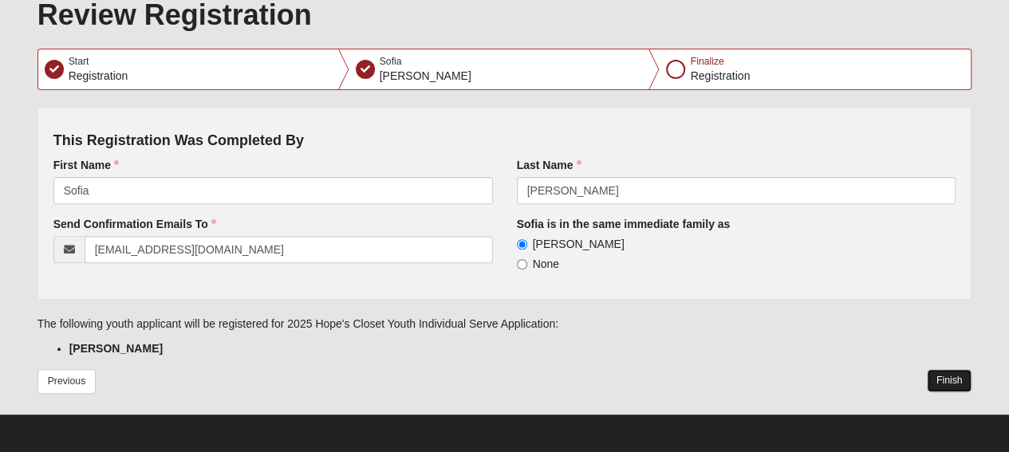
click at [956, 376] on button "Finish" at bounding box center [949, 380] width 45 height 23
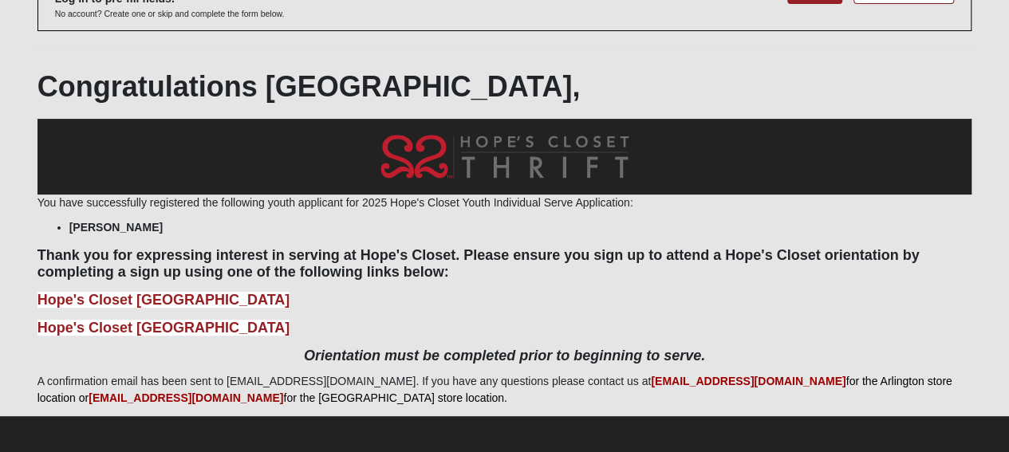
scroll to position [121, 0]
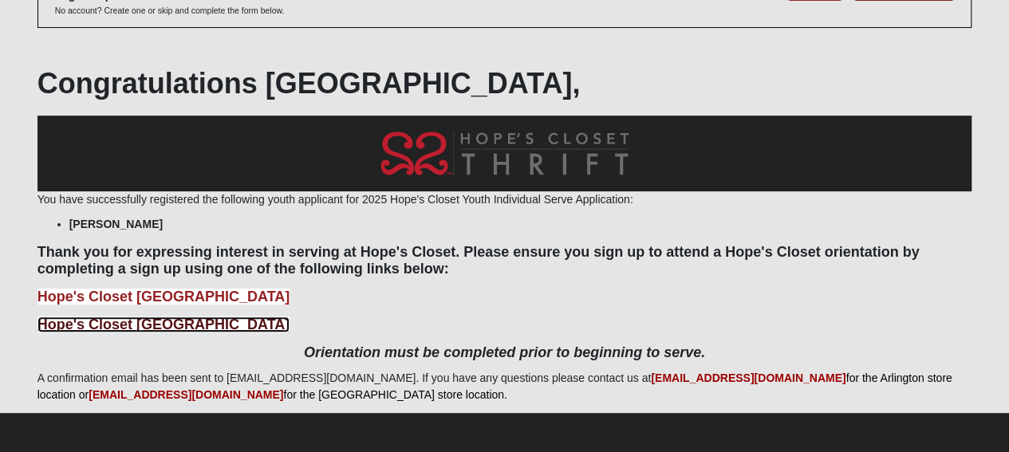
click at [258, 321] on b "Hope's Closet San Pablo Orientation" at bounding box center [163, 325] width 253 height 16
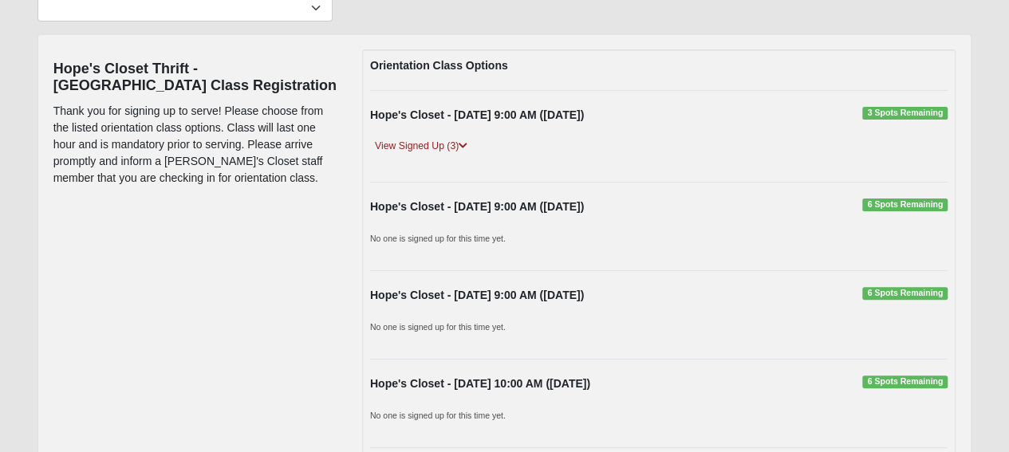
scroll to position [160, 0]
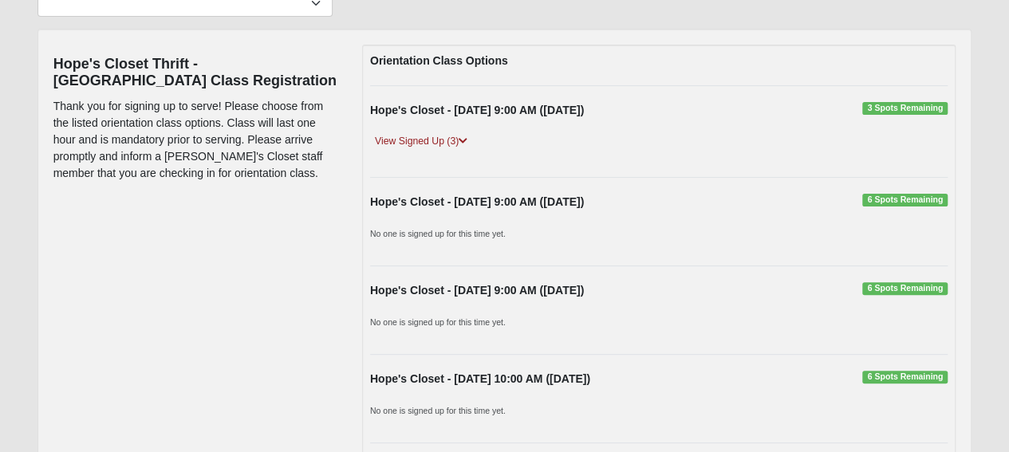
click at [932, 203] on span "6 Spots Remaining" at bounding box center [904, 200] width 85 height 13
click at [900, 194] on span "6 Spots Remaining" at bounding box center [904, 200] width 85 height 13
click at [912, 199] on span "6 Spots Remaining" at bounding box center [904, 200] width 85 height 13
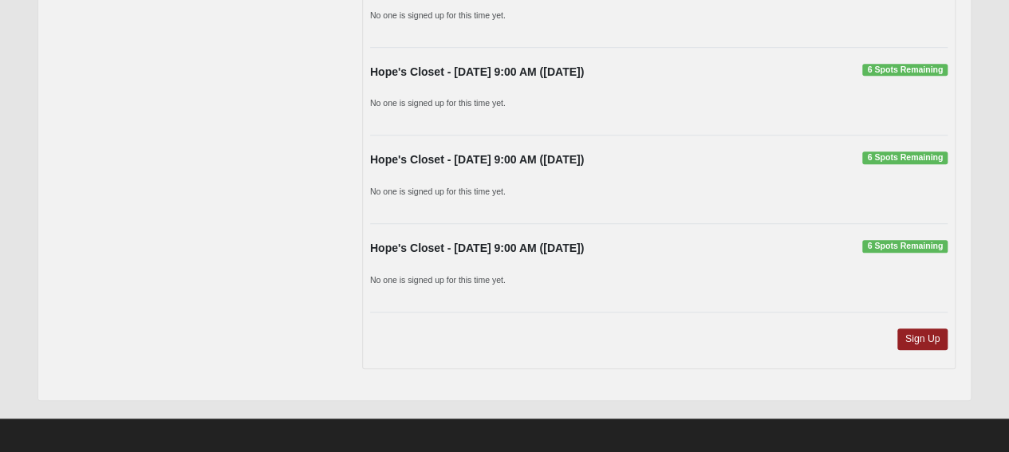
scroll to position [558, 0]
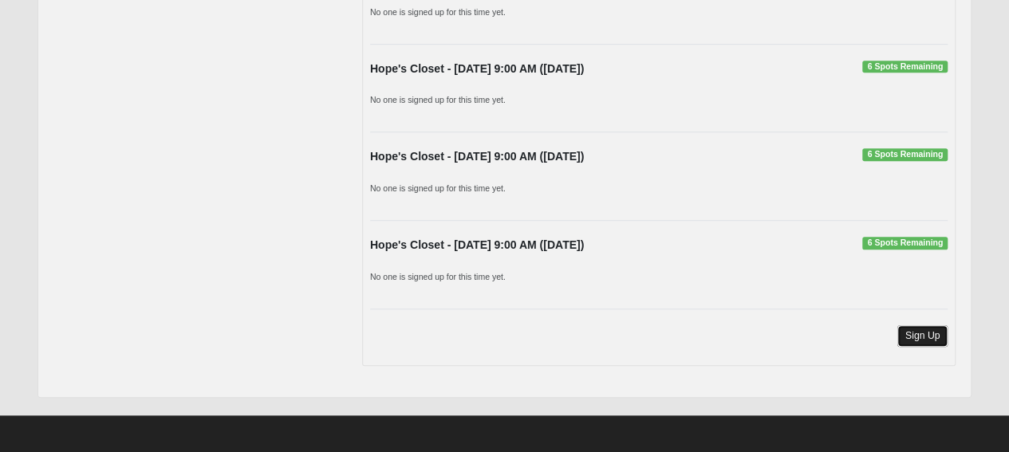
click at [924, 325] on link "Sign Up" at bounding box center [922, 336] width 51 height 22
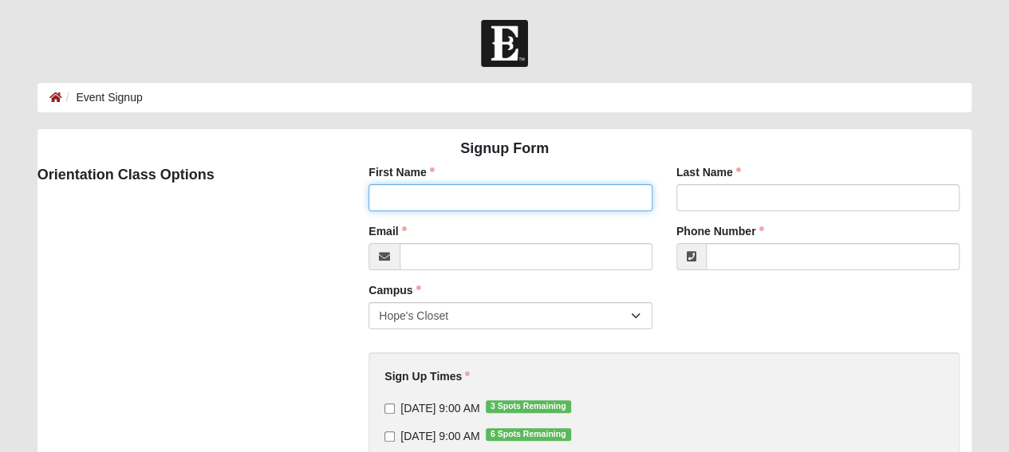
click at [510, 201] on input "First Name" at bounding box center [510, 197] width 284 height 27
type input "[PERSON_NAME]"
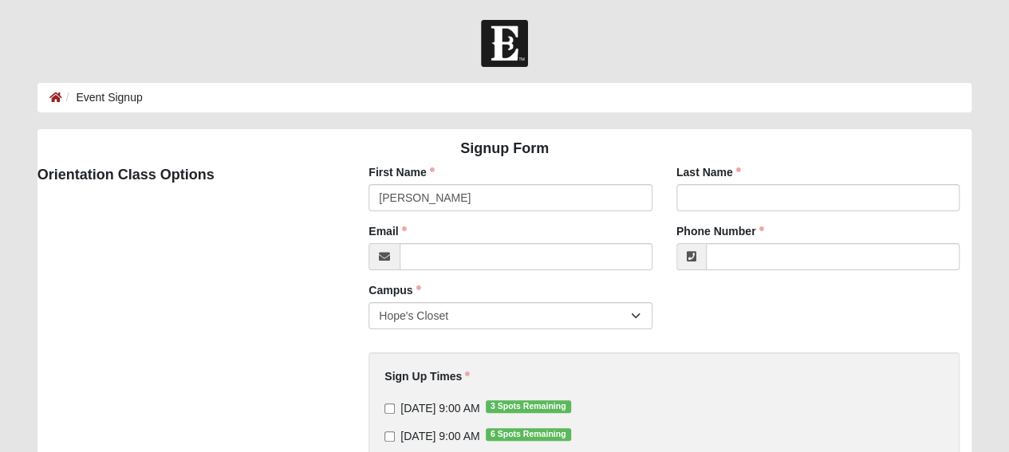
type input "[PERSON_NAME]"
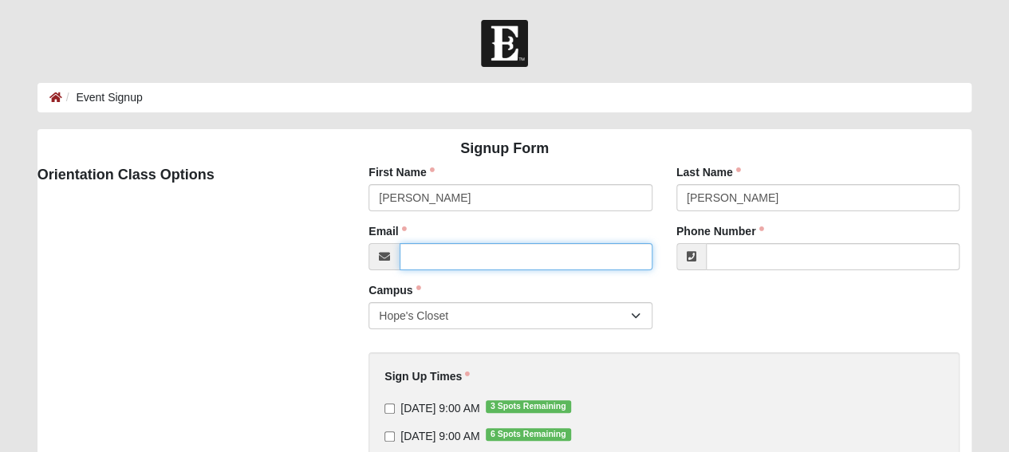
type input "[PERSON_NAME][EMAIL_ADDRESS][DOMAIN_NAME]"
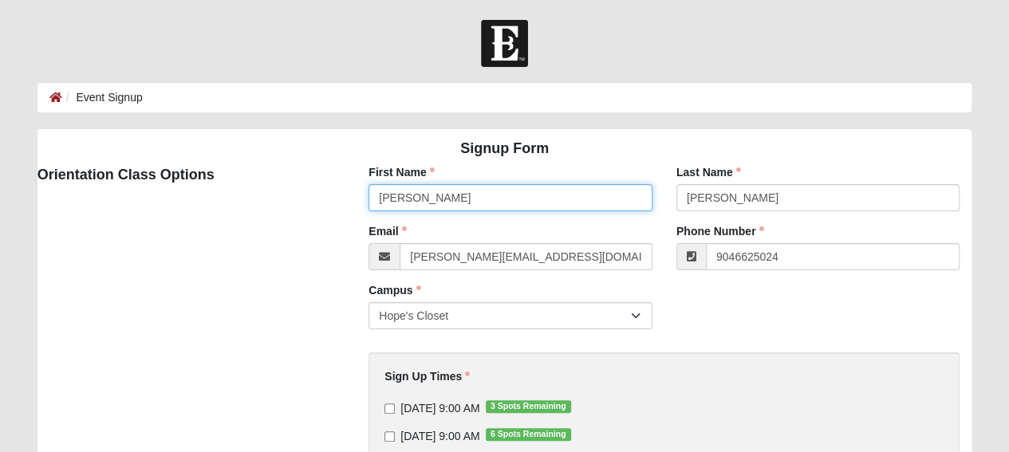
type input "[PHONE_NUMBER]"
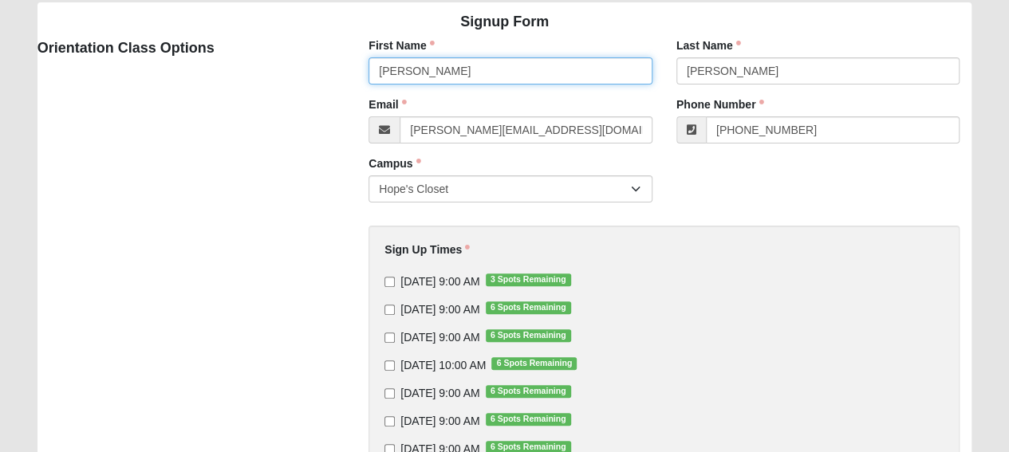
scroll to position [160, 0]
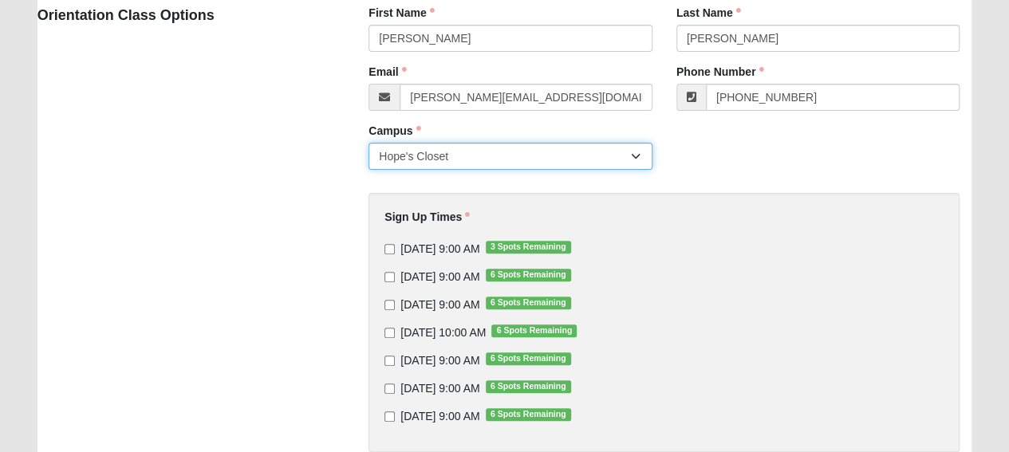
click at [606, 159] on select "Hope's Closet" at bounding box center [510, 156] width 284 height 27
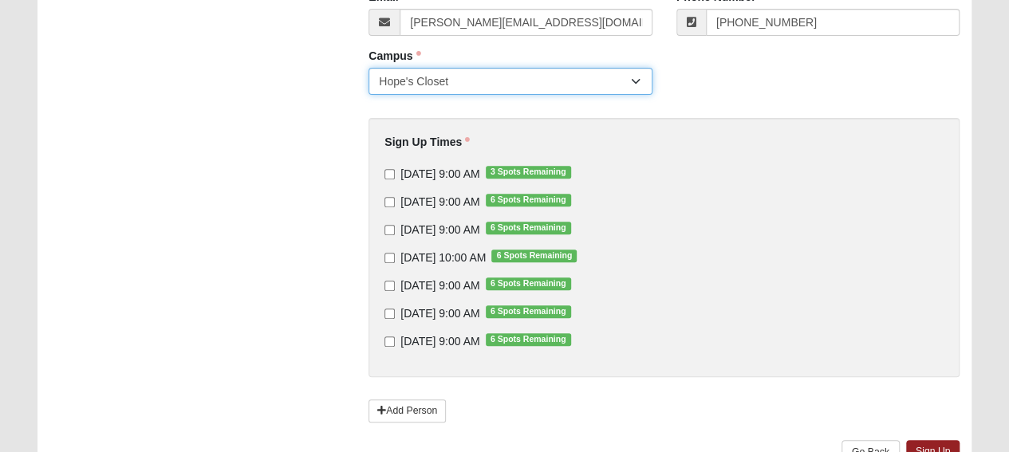
scroll to position [239, 0]
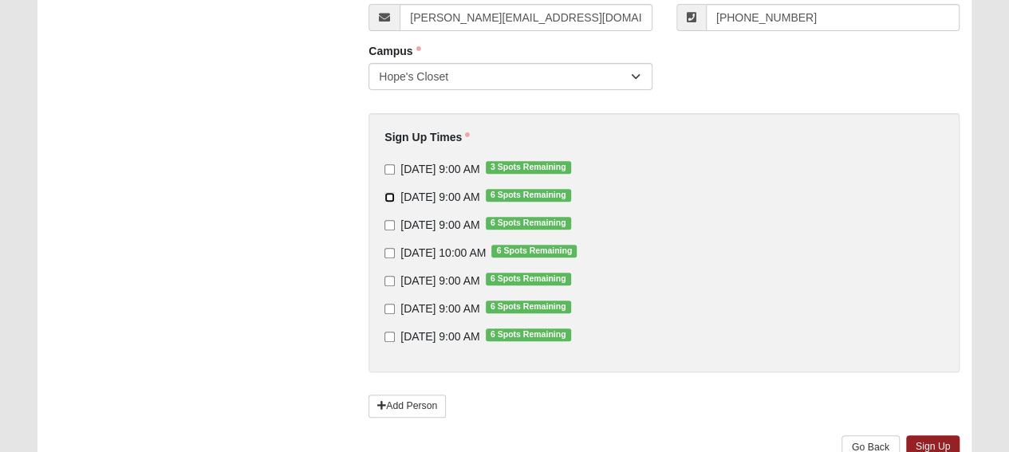
click at [386, 197] on input "9/24/2025 9:00 AM 6 Spots Remaining" at bounding box center [389, 197] width 10 height 10
checkbox input "true"
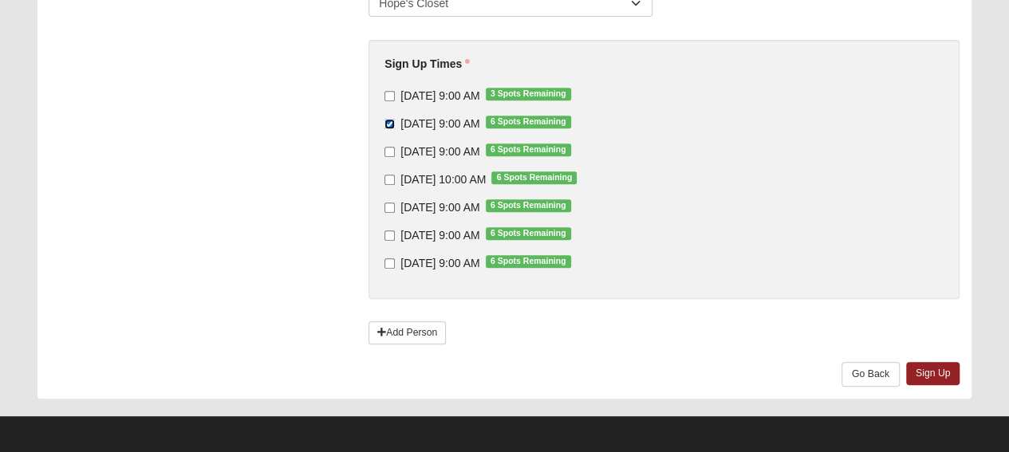
scroll to position [316, 0]
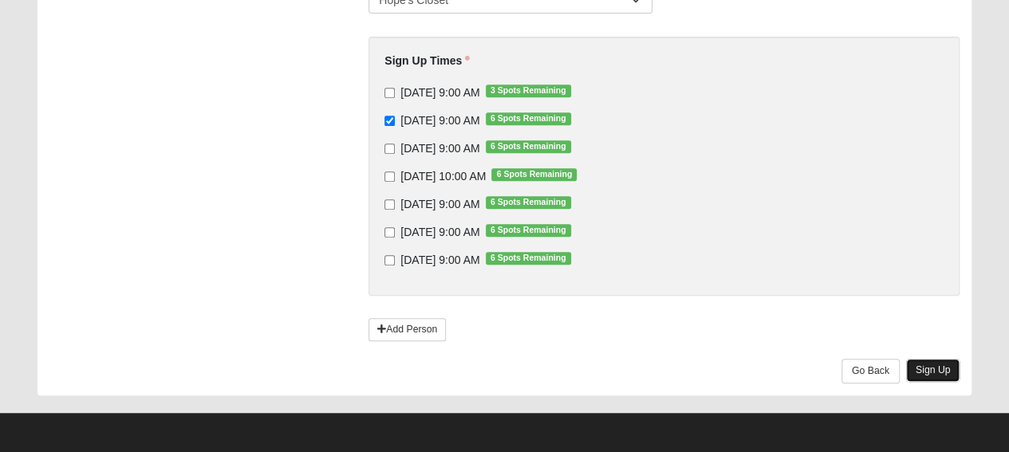
click at [944, 364] on link "Sign Up" at bounding box center [933, 370] width 54 height 23
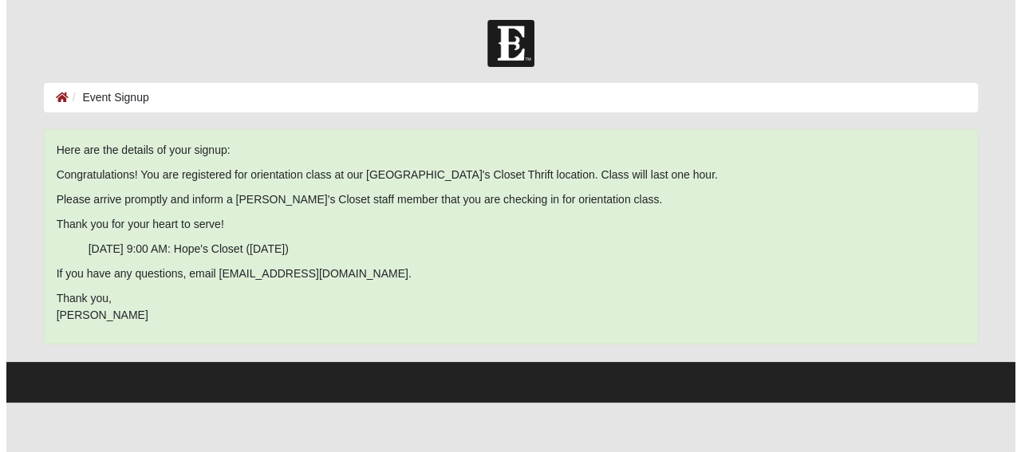
scroll to position [0, 0]
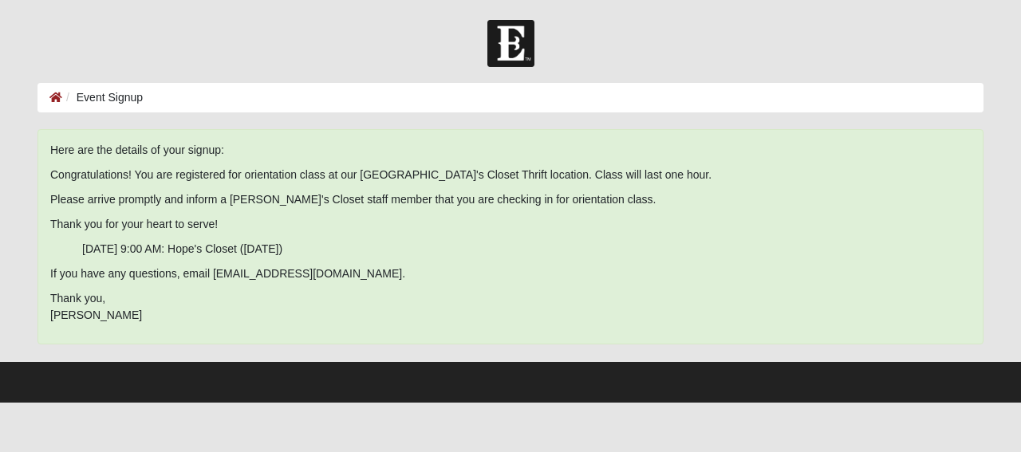
drag, startPoint x: 213, startPoint y: 272, endPoint x: 384, endPoint y: 276, distance: 171.5
click at [384, 276] on span "Here are the details of your signup: Congratulations! You are registered for or…" at bounding box center [510, 233] width 920 height 182
copy span "Hopesclosetsanpablo@coe22.com"
